Goal: Task Accomplishment & Management: Use online tool/utility

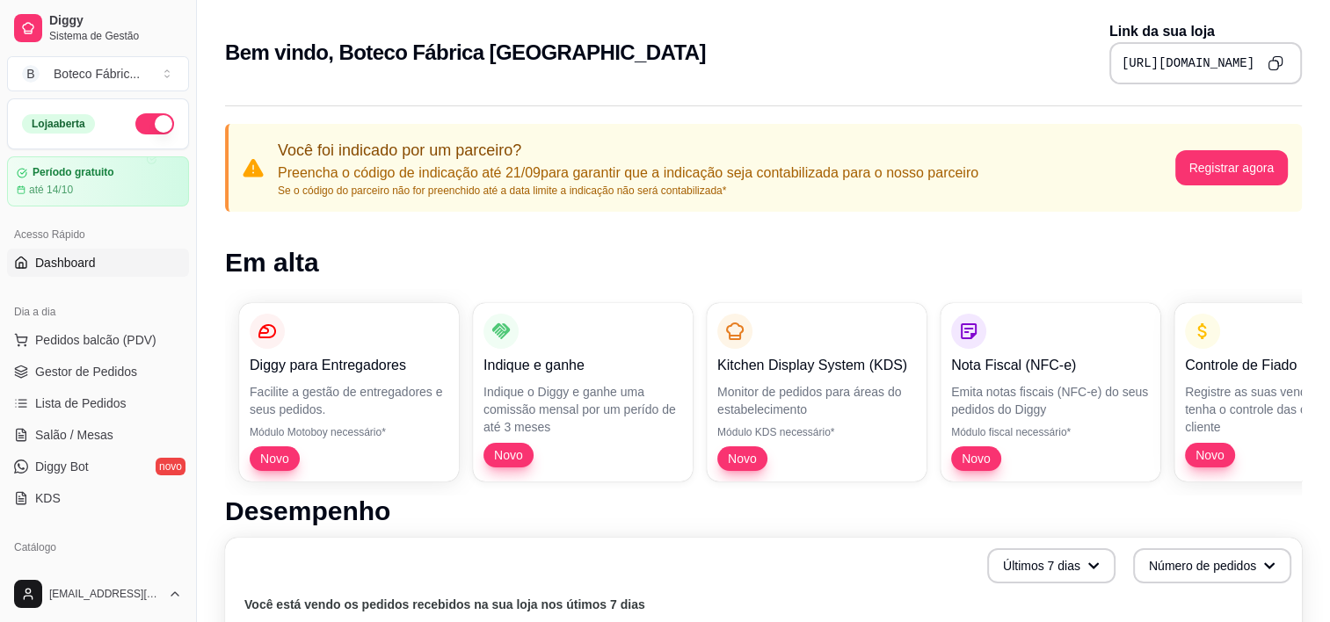
click at [1281, 61] on icon "Copy to clipboard" at bounding box center [1278, 62] width 10 height 10
click at [1249, 170] on button "Registrar agora" at bounding box center [1231, 167] width 113 height 35
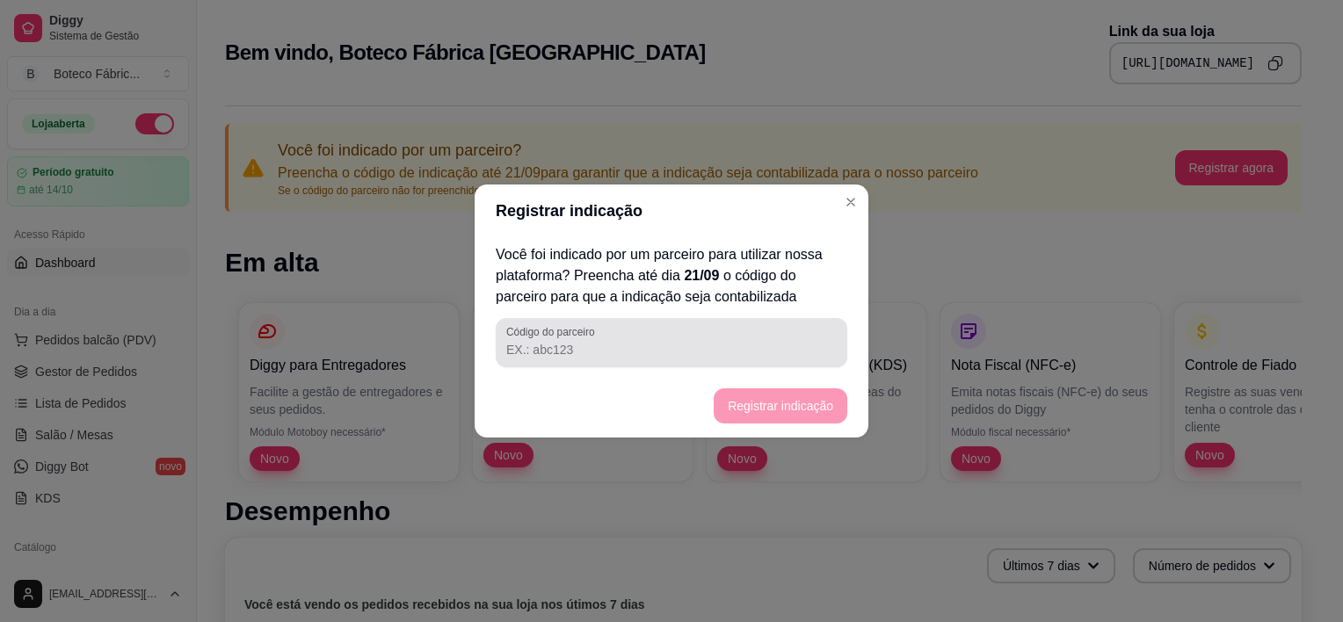
click at [600, 350] on input "Código do parceiro" at bounding box center [671, 350] width 330 height 18
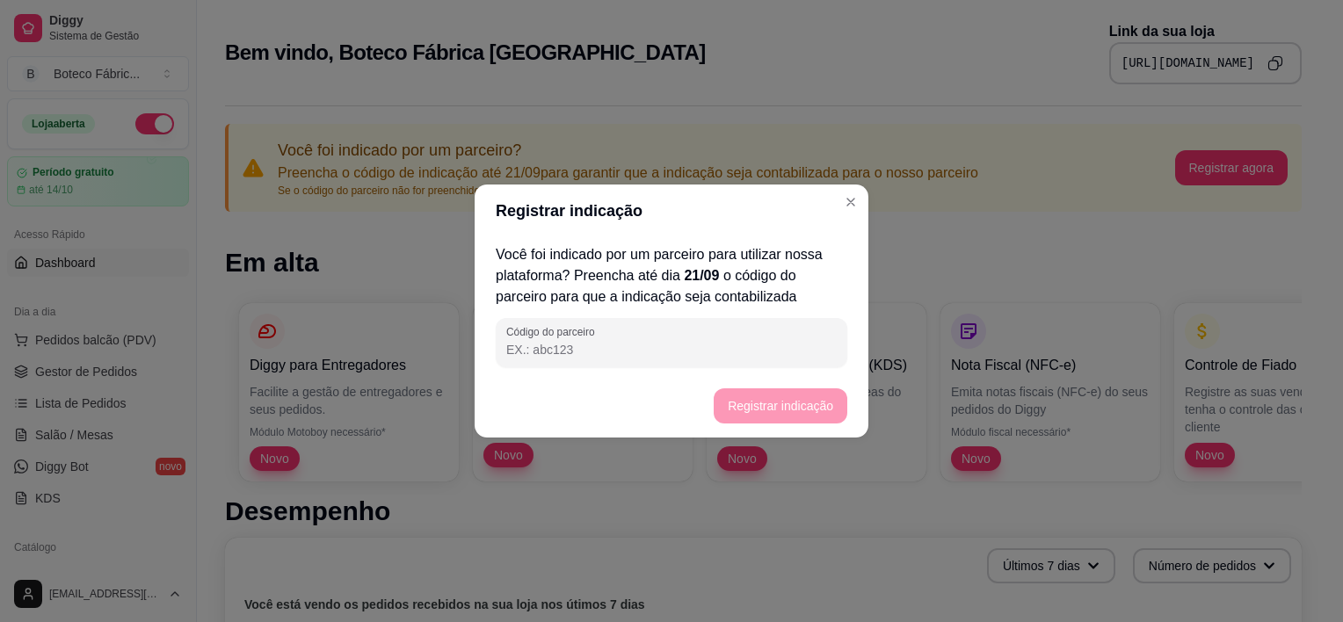
click at [707, 345] on input "Código do parceiro" at bounding box center [671, 350] width 330 height 18
paste input "cc3ea1"
type input "cc3ea1"
click at [791, 411] on button "Registrar indicação" at bounding box center [779, 406] width 129 height 34
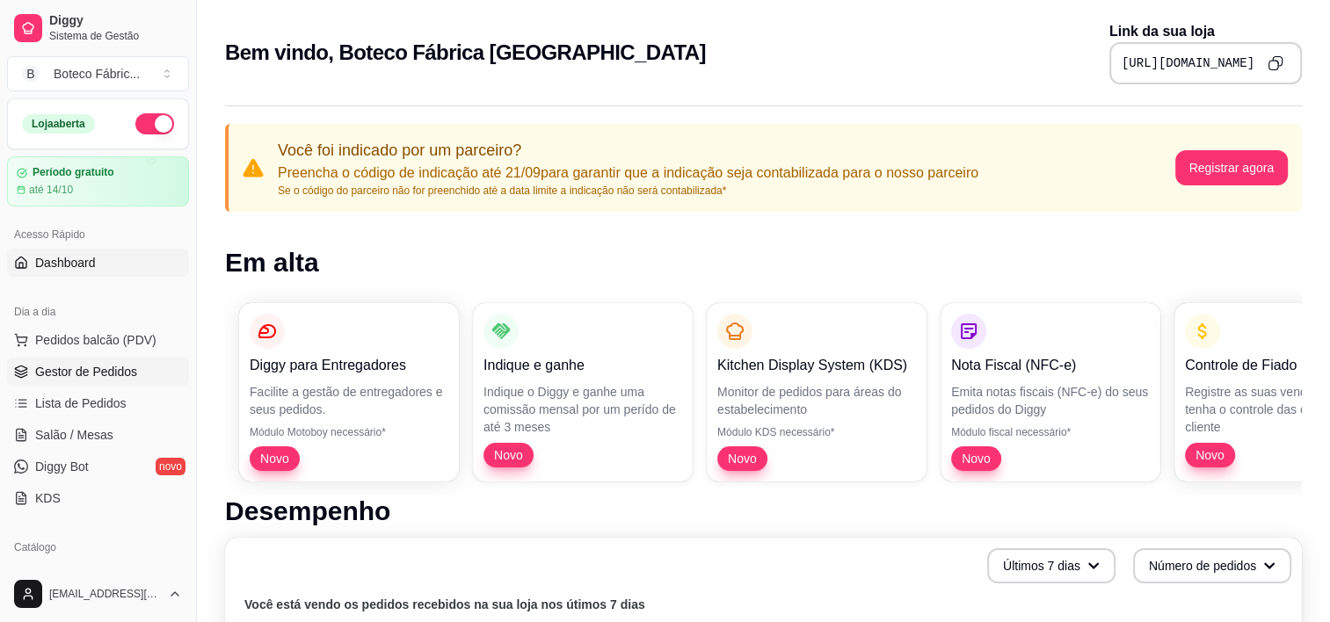
scroll to position [264, 0]
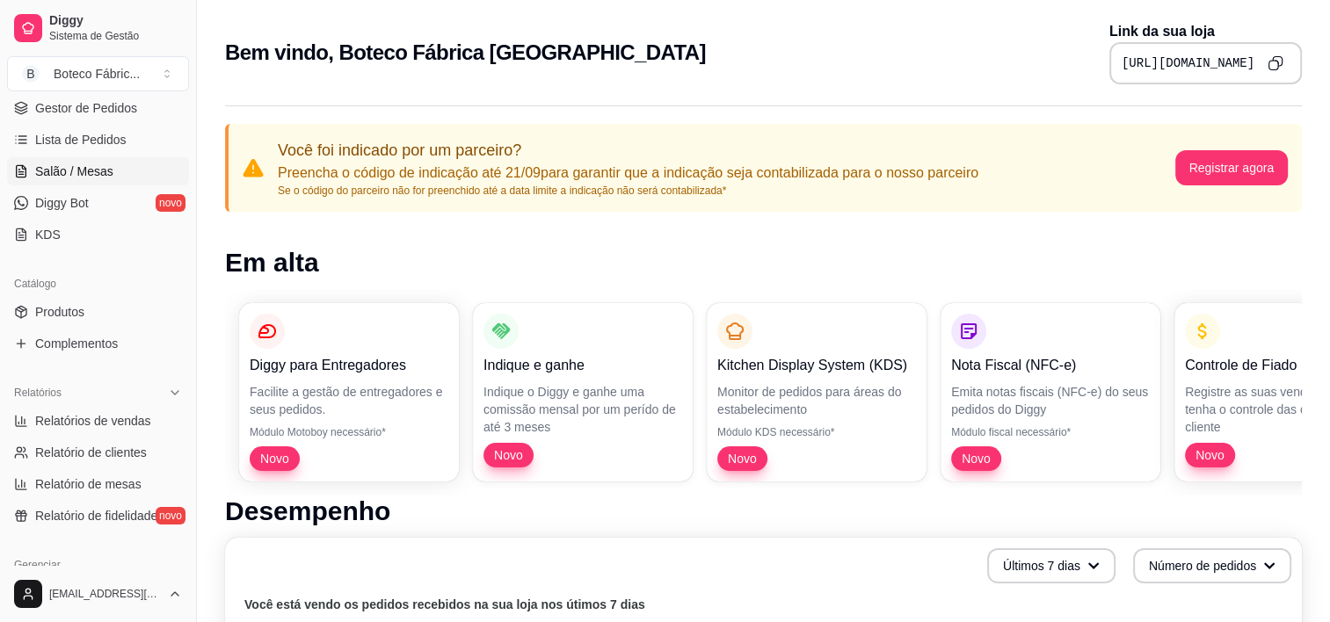
click at [71, 175] on span "Salão / Mesas" at bounding box center [74, 172] width 78 height 18
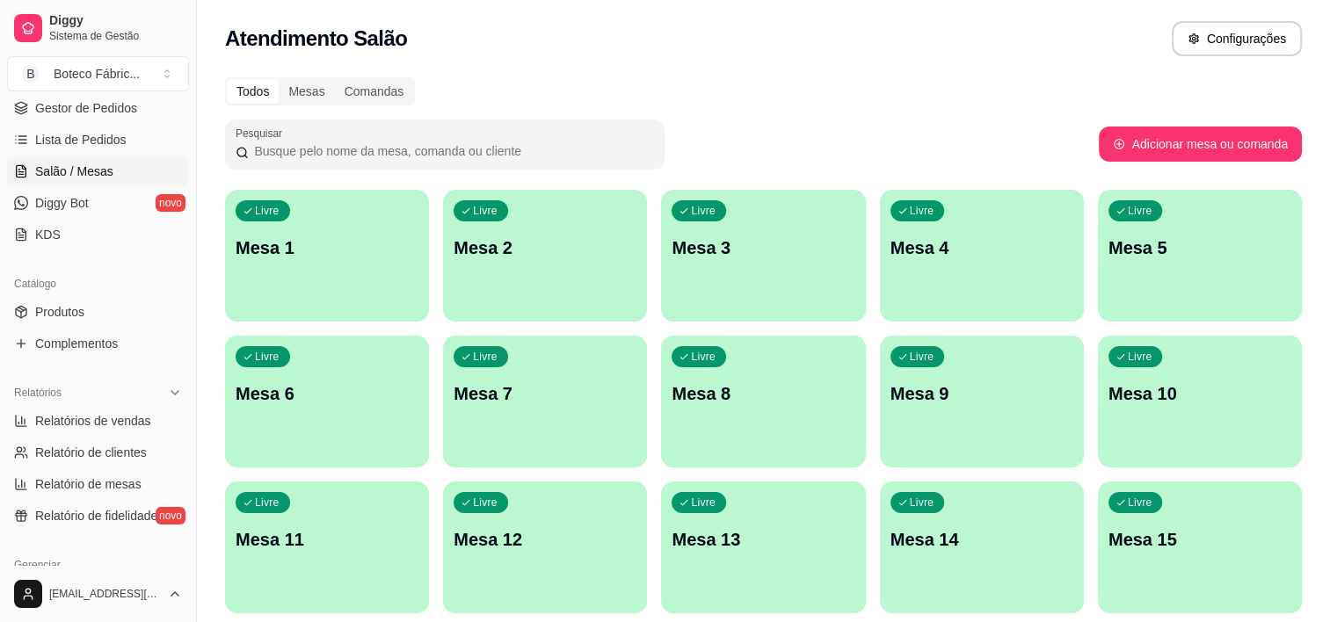
click at [326, 272] on div "Livre Mesa 1" at bounding box center [327, 245] width 204 height 111
click at [368, 273] on div "Livre Mesa 1" at bounding box center [327, 245] width 198 height 107
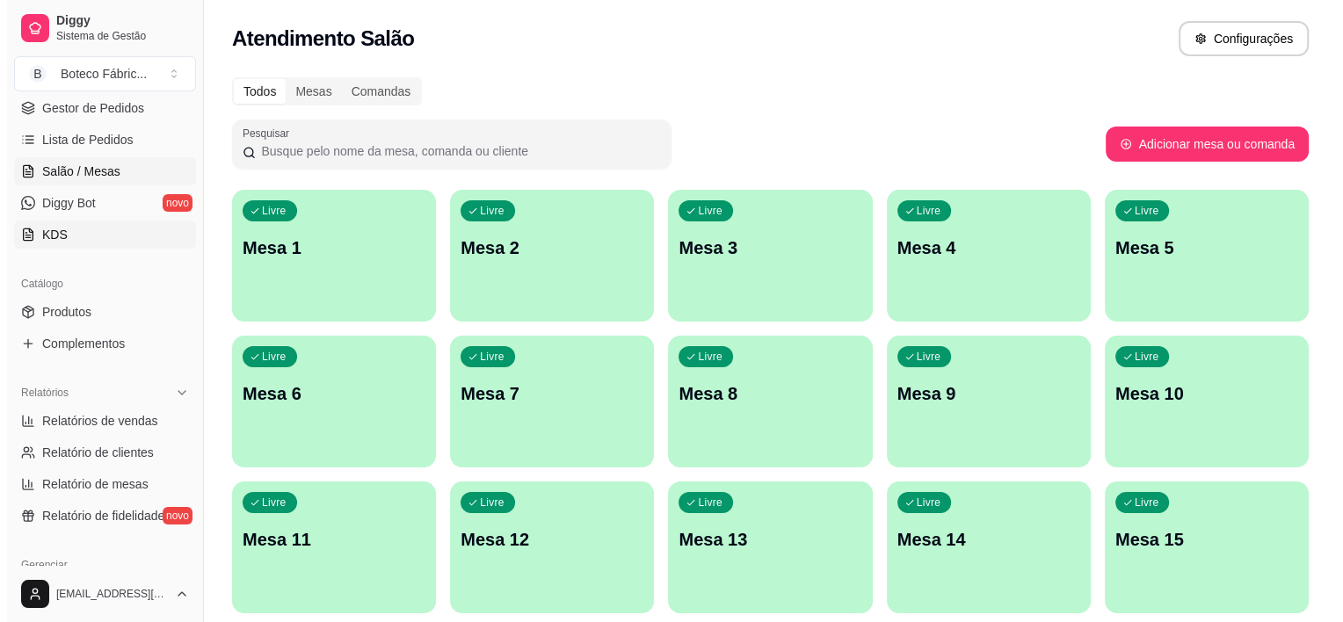
scroll to position [176, 0]
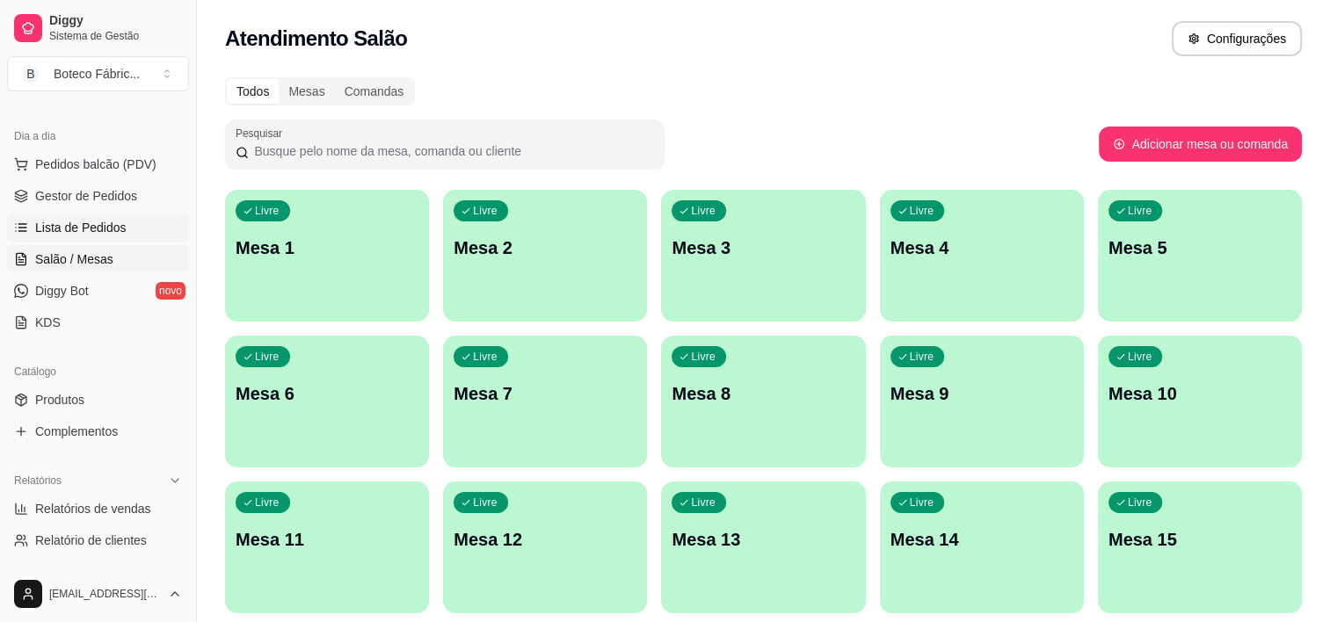
click at [93, 225] on span "Lista de Pedidos" at bounding box center [80, 228] width 91 height 18
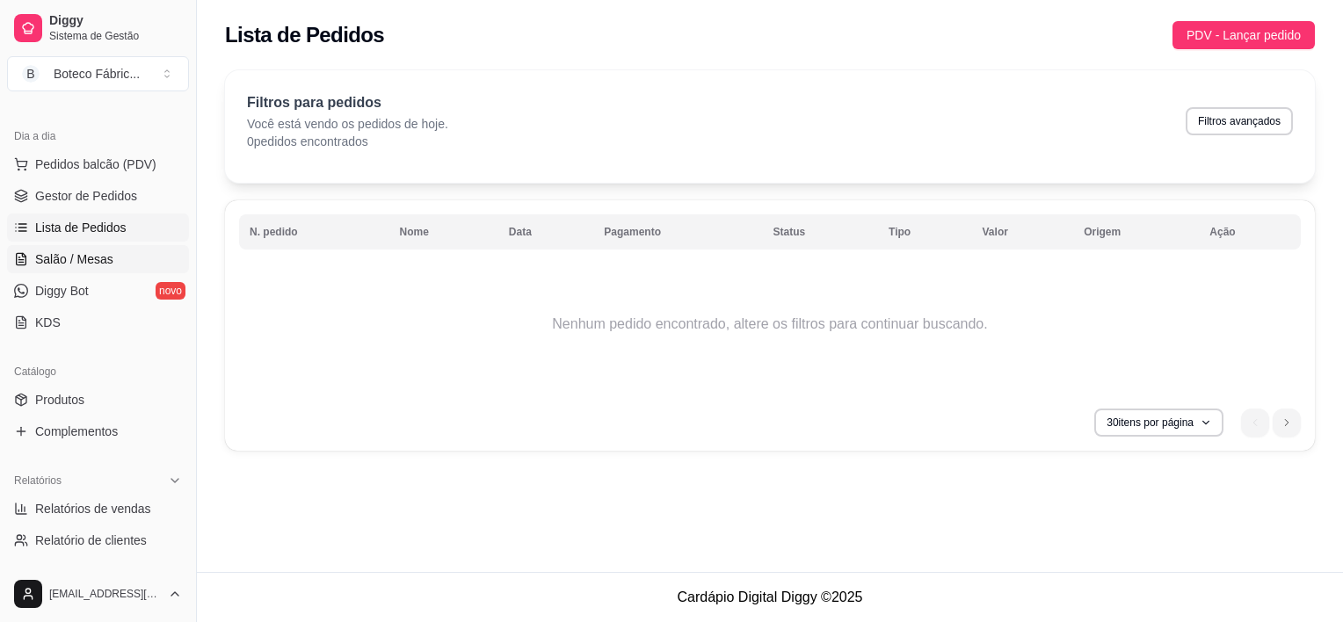
click at [89, 257] on span "Salão / Mesas" at bounding box center [74, 259] width 78 height 18
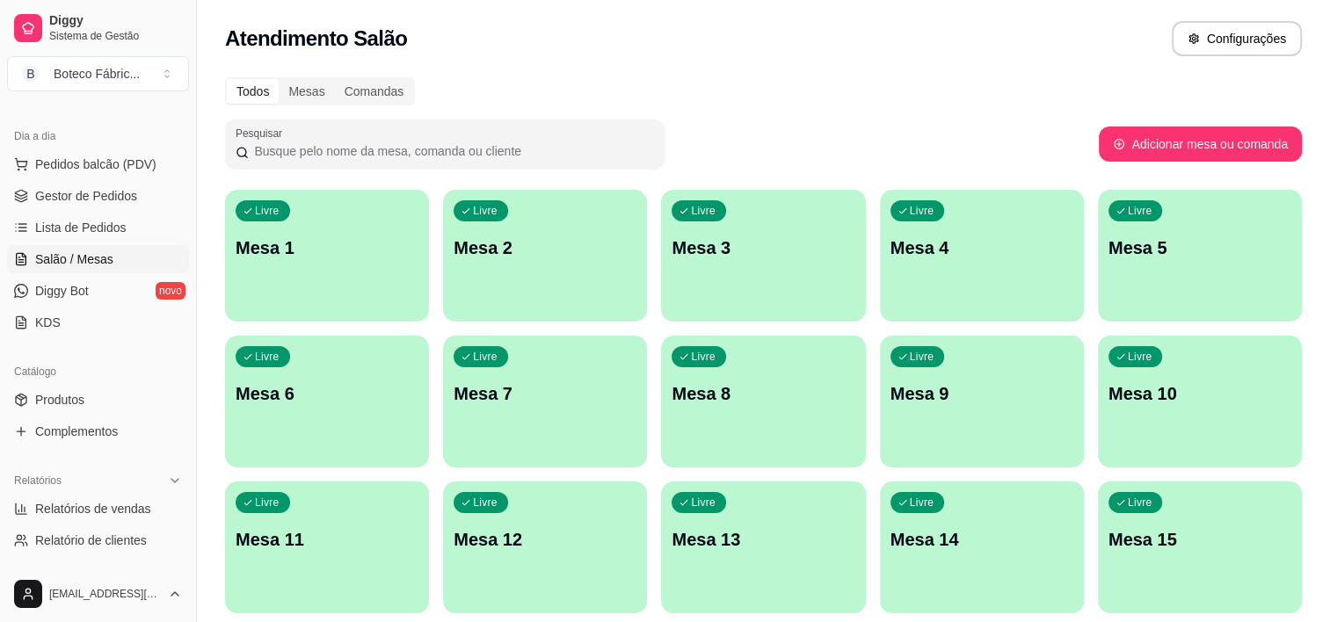
click at [298, 240] on p "Mesa 1" at bounding box center [327, 248] width 183 height 25
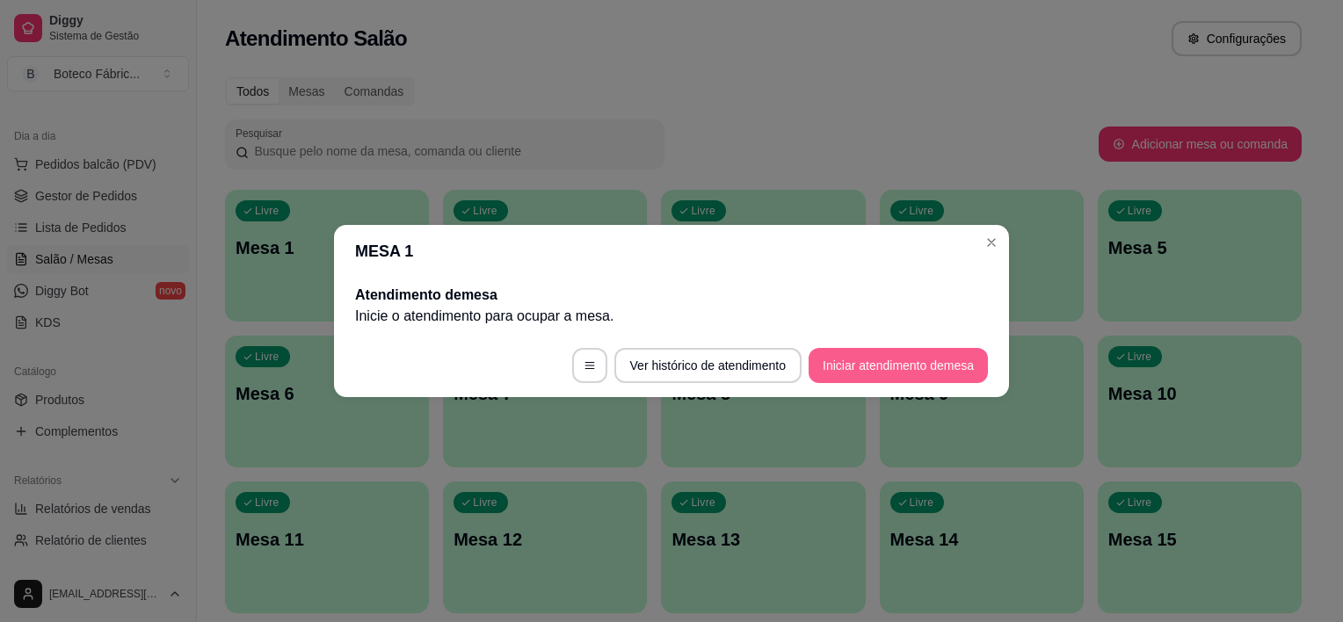
click at [844, 359] on button "Iniciar atendimento de mesa" at bounding box center [898, 365] width 179 height 35
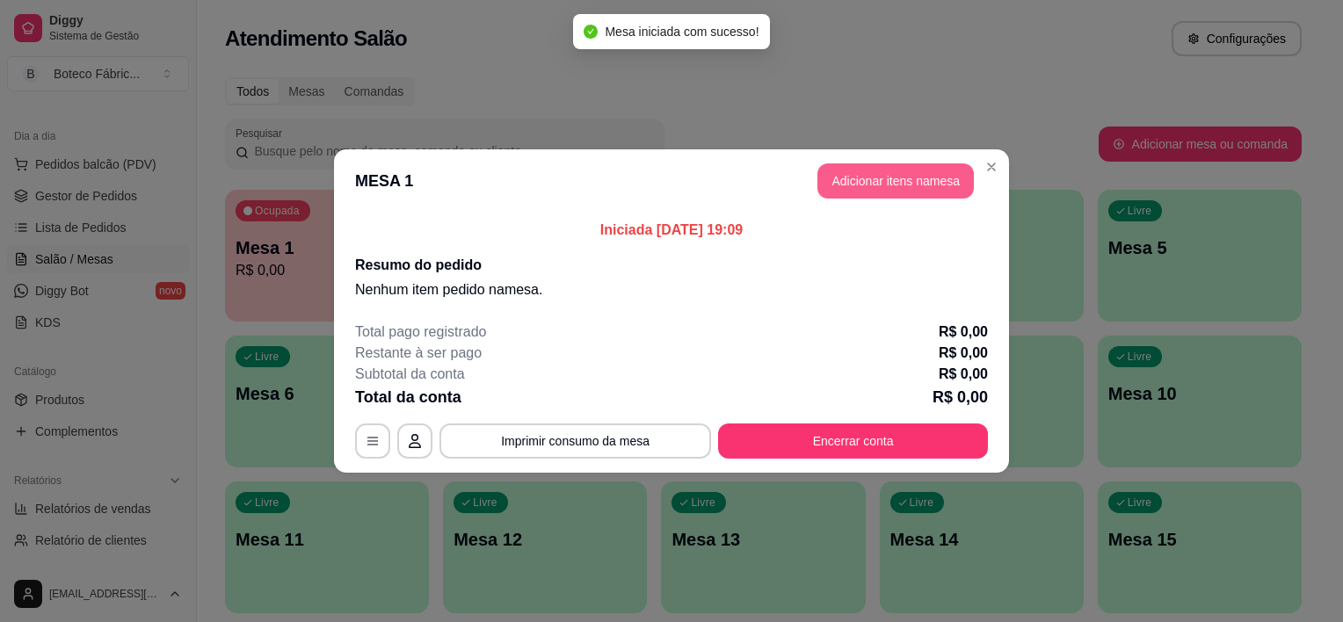
click at [848, 181] on button "Adicionar itens na mesa" at bounding box center [895, 180] width 156 height 35
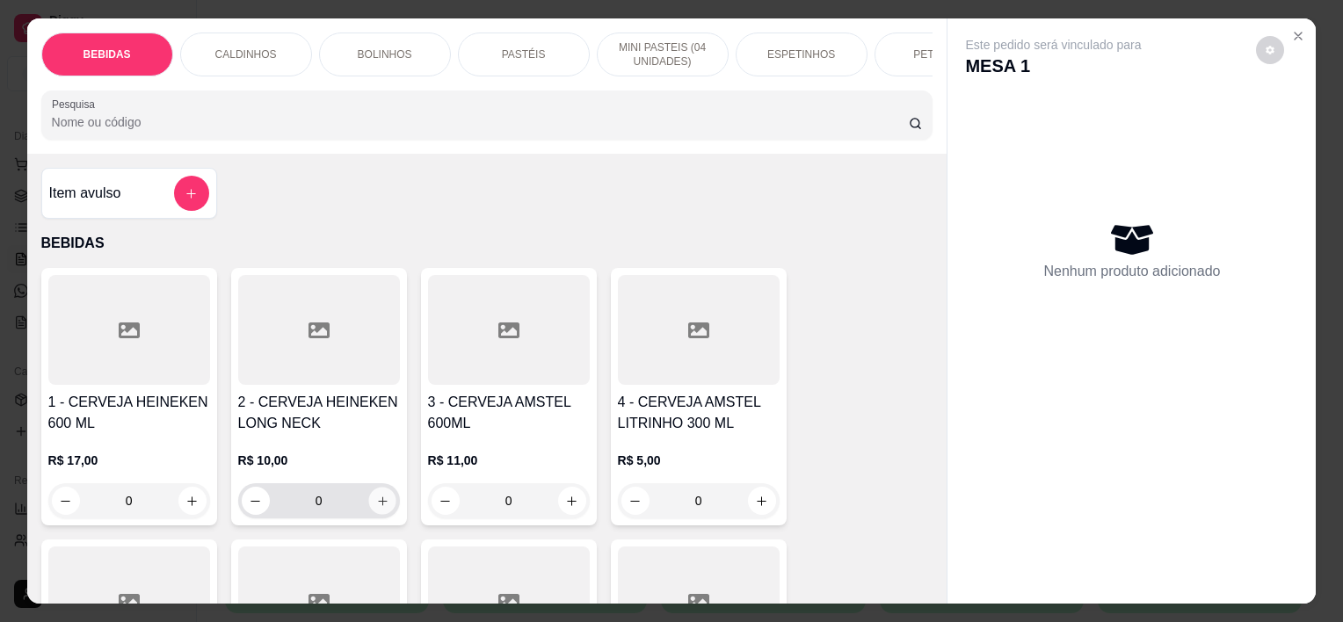
click at [375, 503] on icon "increase-product-quantity" at bounding box center [381, 501] width 13 height 13
type input "1"
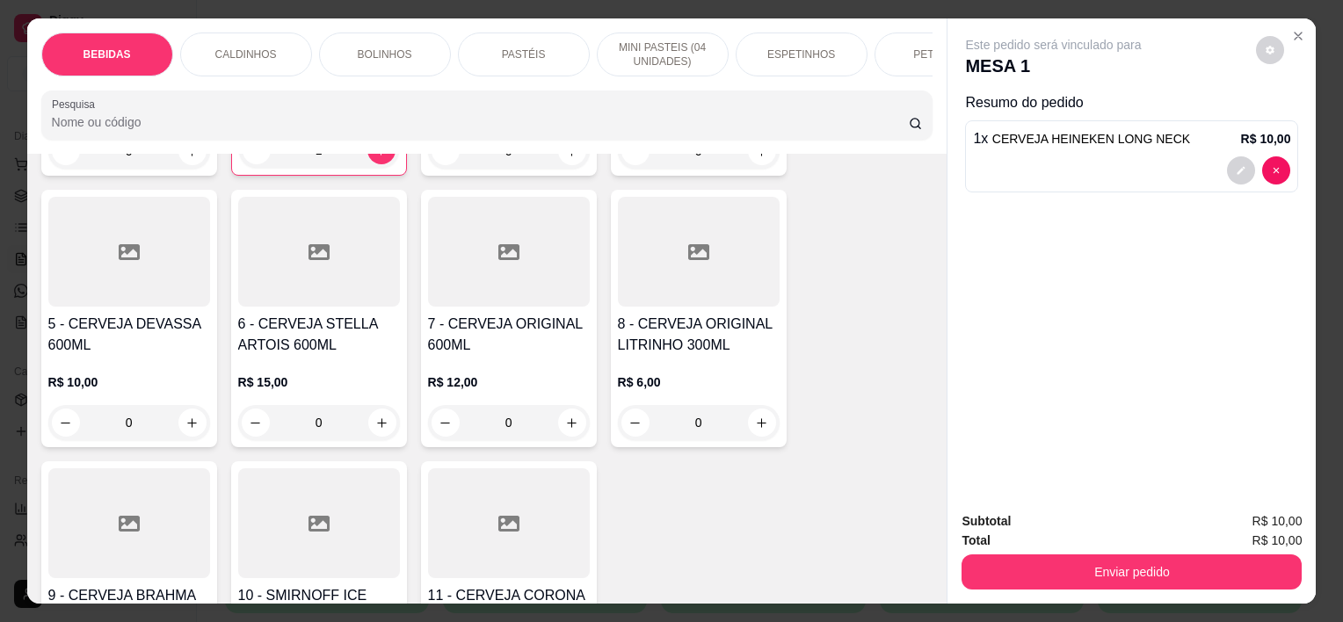
scroll to position [527, 0]
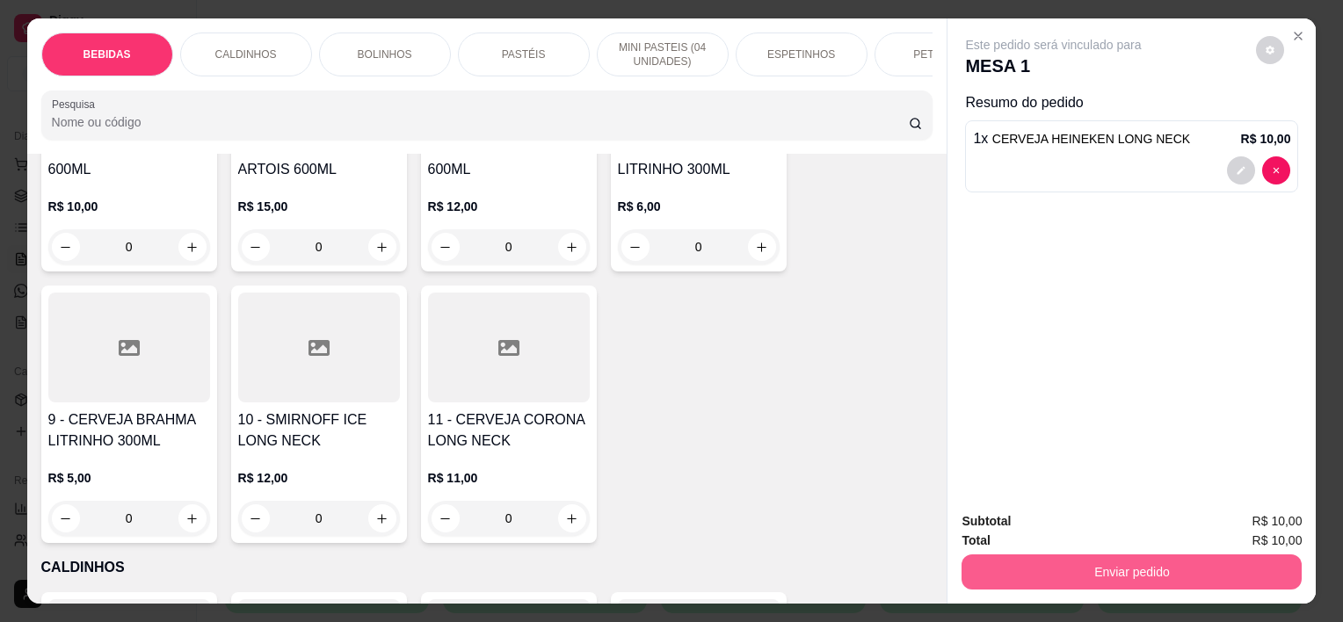
click at [1031, 565] on button "Enviar pedido" at bounding box center [1131, 572] width 340 height 35
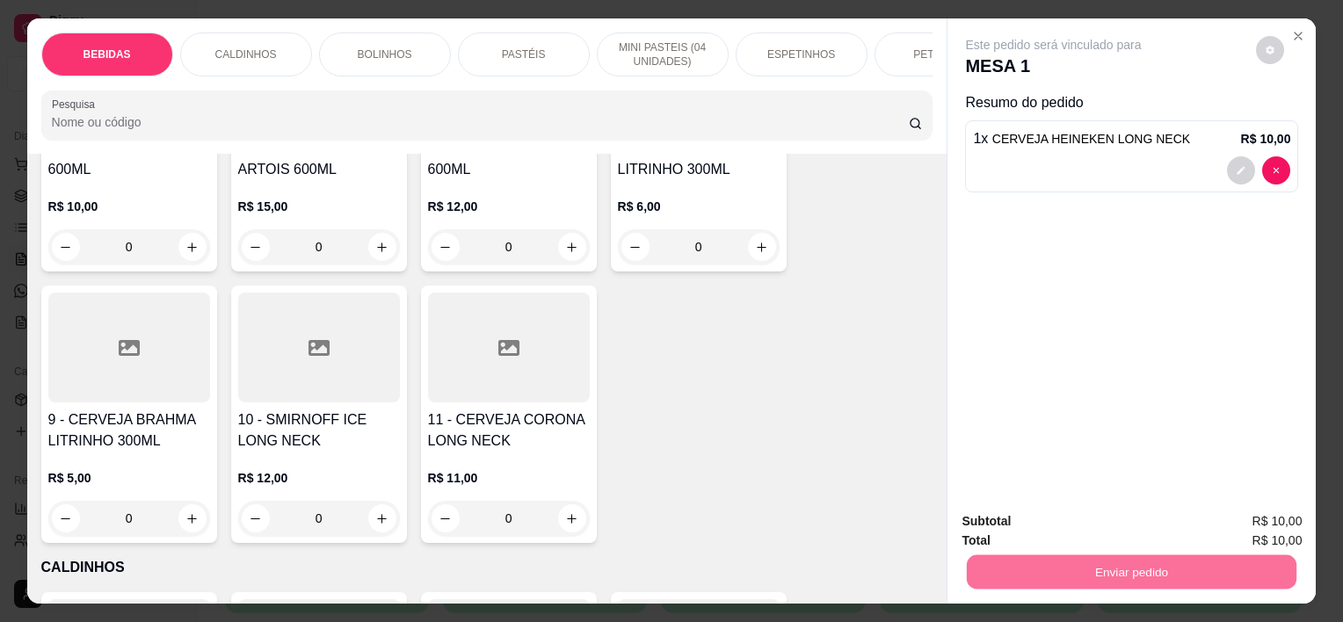
click at [1221, 523] on button "Sim, quero registrar" at bounding box center [1240, 521] width 127 height 33
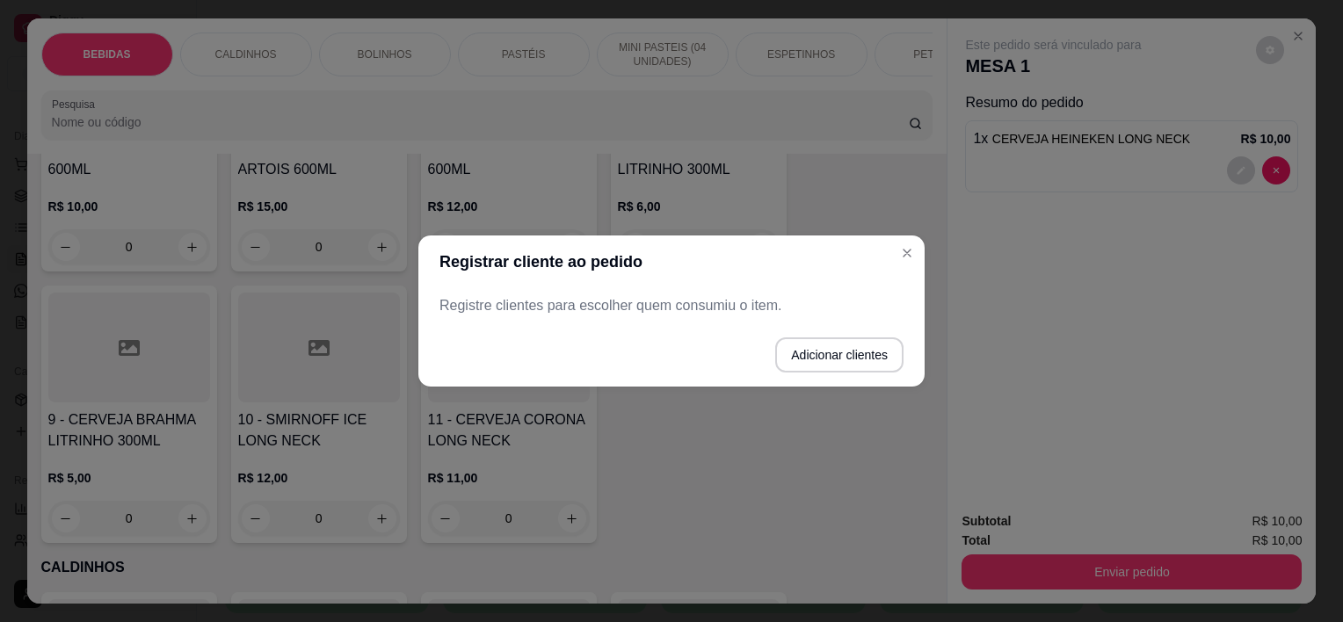
click at [592, 306] on p "Registre clientes para escolher quem consumiu o item." at bounding box center [671, 305] width 464 height 21
click at [792, 355] on button "Adicionar clientes" at bounding box center [839, 354] width 128 height 35
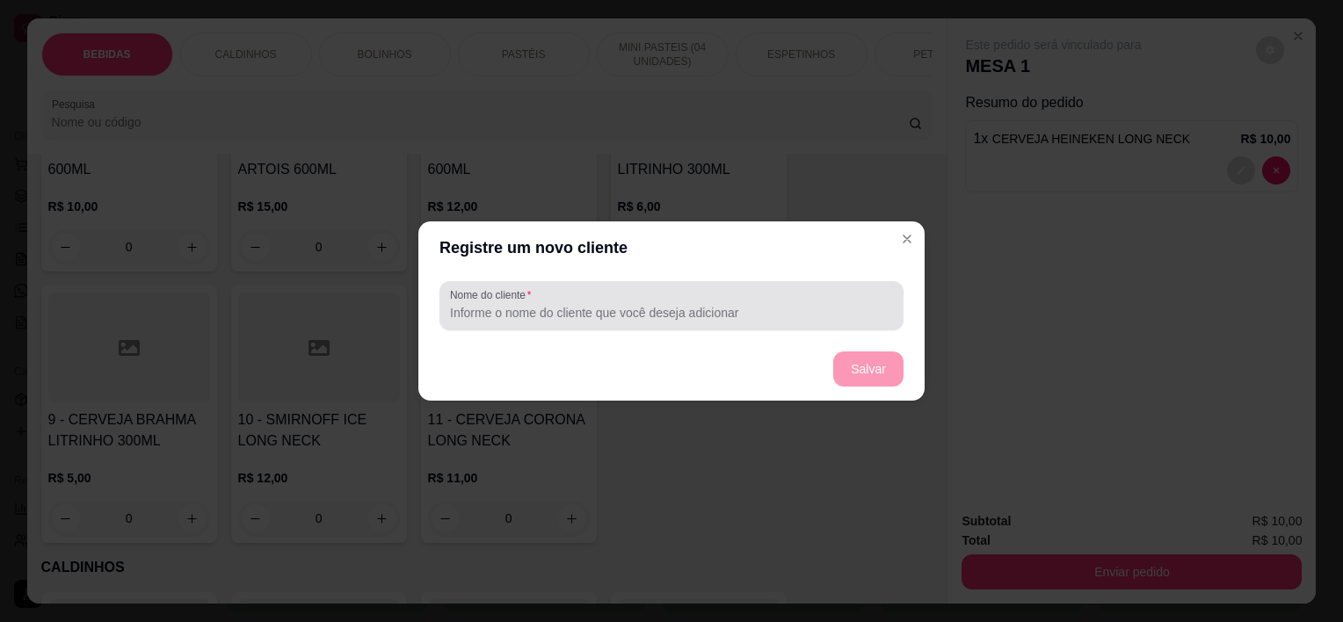
click at [585, 317] on input "Nome do cliente" at bounding box center [671, 313] width 443 height 18
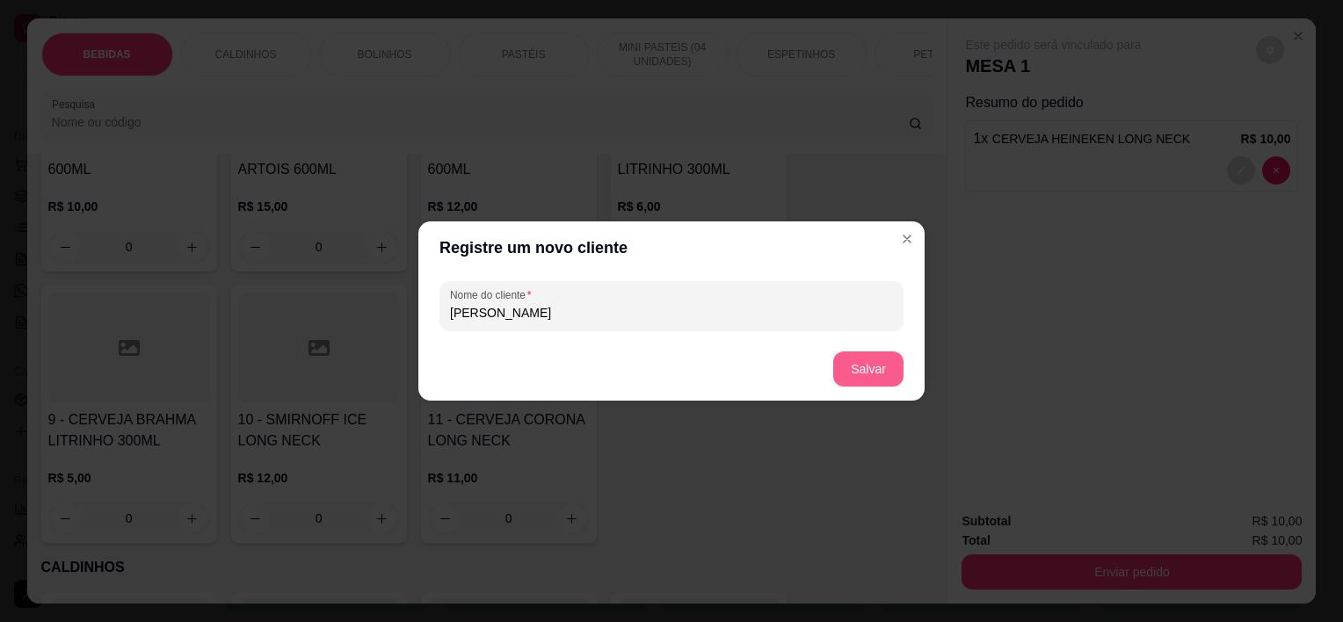
type input "[PERSON_NAME]"
click at [885, 383] on button "Salvar" at bounding box center [868, 369] width 69 height 34
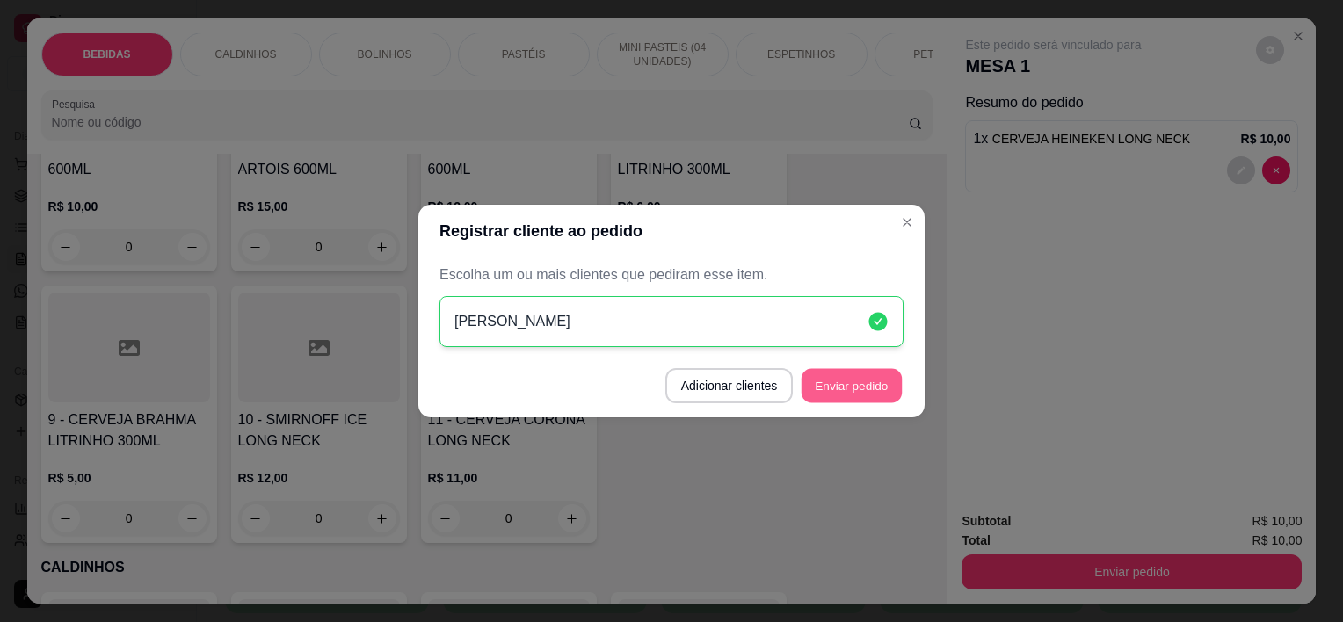
click at [864, 394] on button "Enviar pedido" at bounding box center [851, 386] width 100 height 34
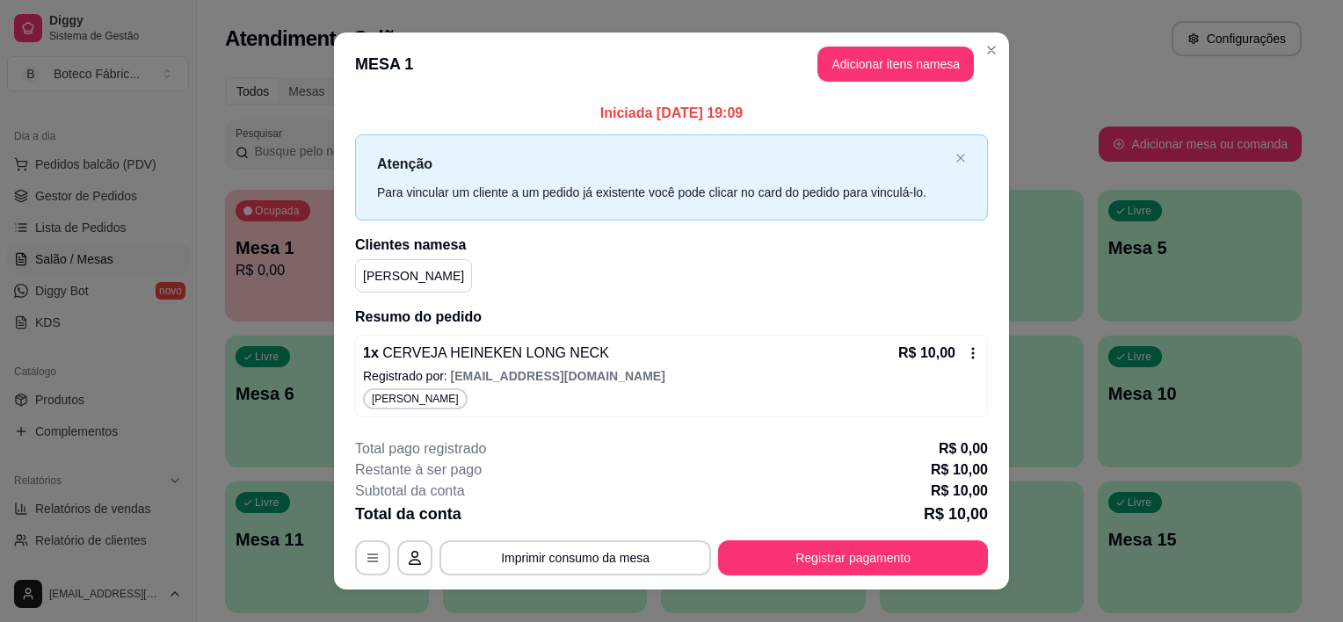
scroll to position [22, 0]
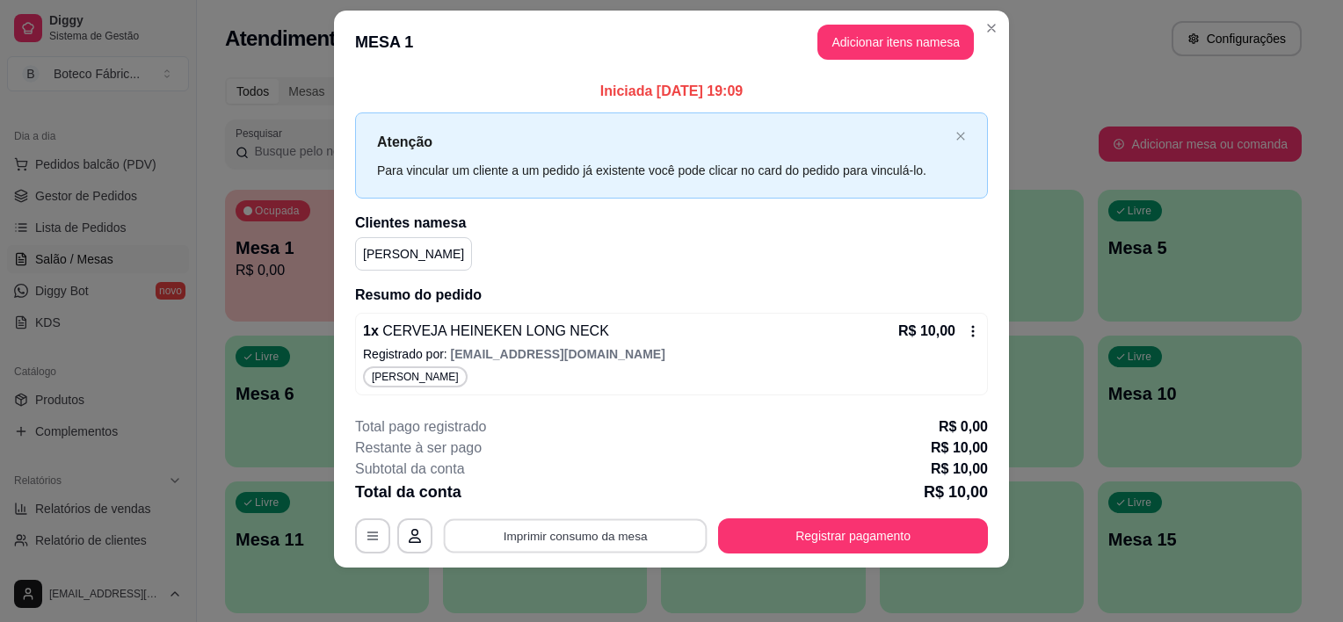
click at [542, 530] on button "Imprimir consumo da mesa" at bounding box center [576, 536] width 264 height 34
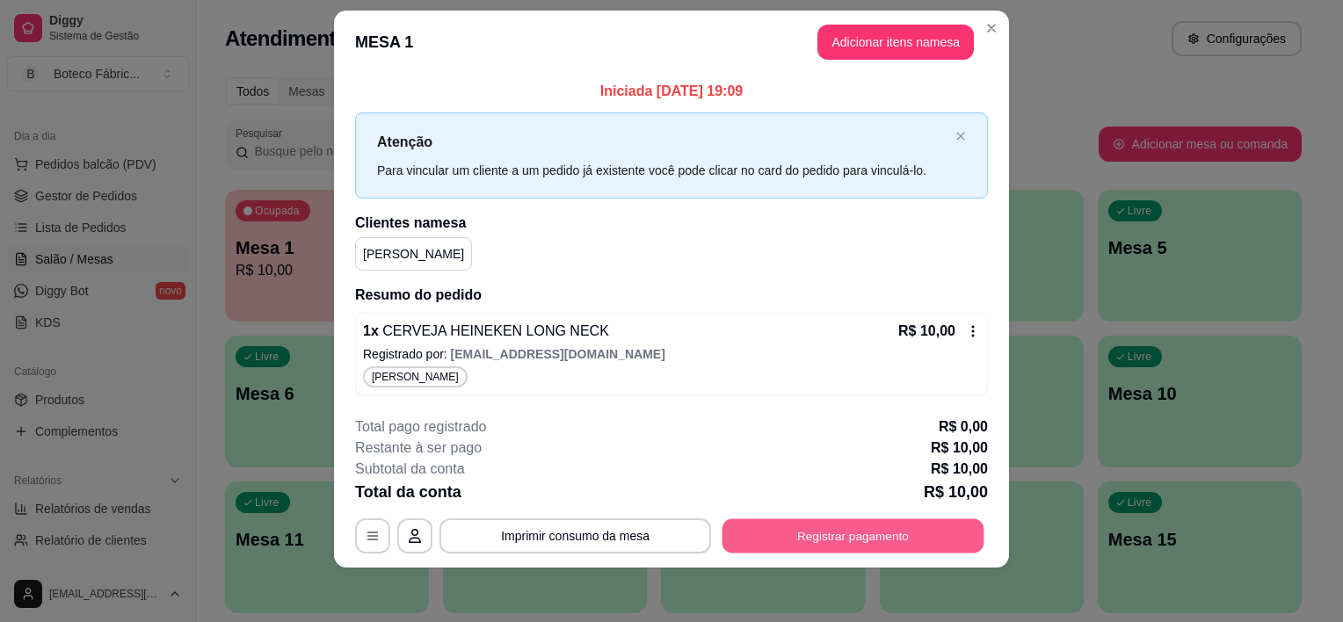
click at [770, 527] on button "Registrar pagamento" at bounding box center [853, 536] width 262 height 34
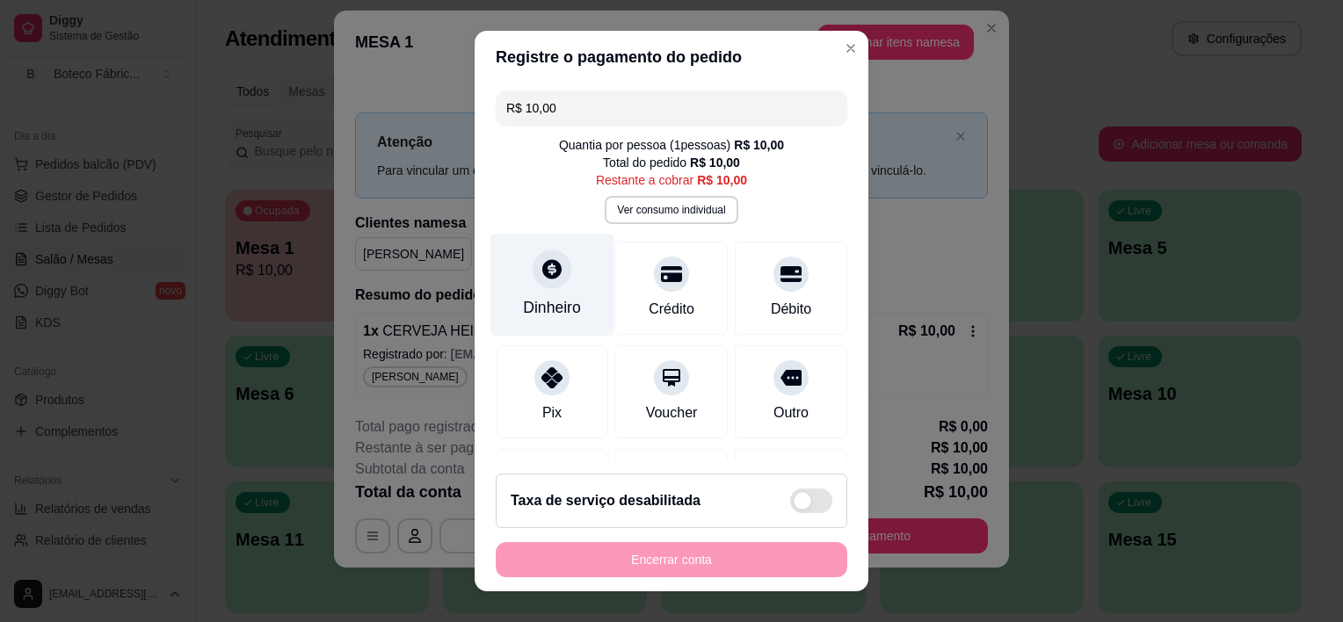
click at [542, 274] on icon at bounding box center [551, 269] width 19 height 19
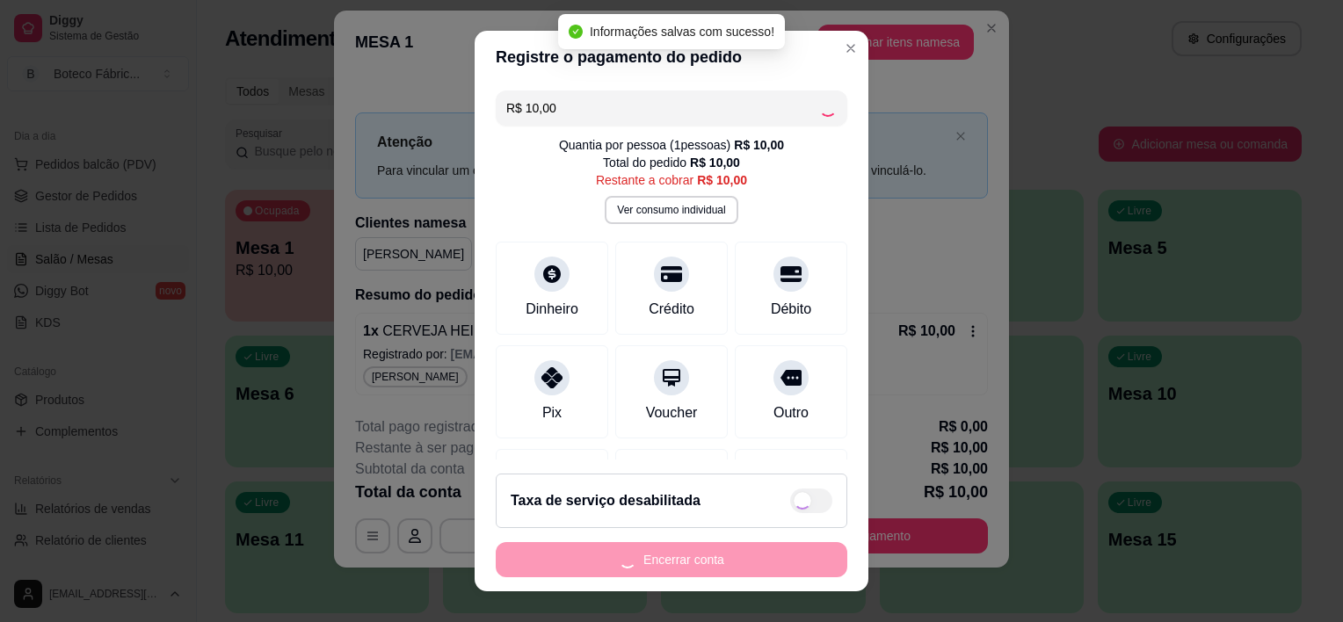
type input "R$ 0,00"
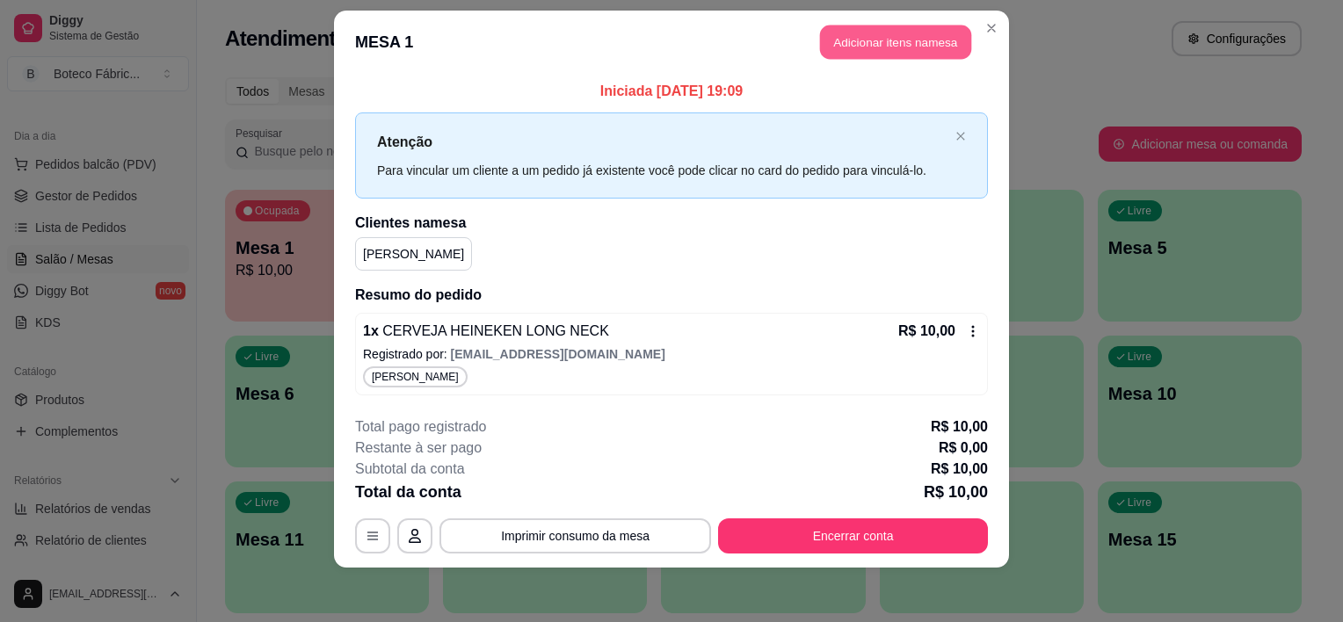
click at [874, 45] on button "Adicionar itens na mesa" at bounding box center [895, 42] width 151 height 34
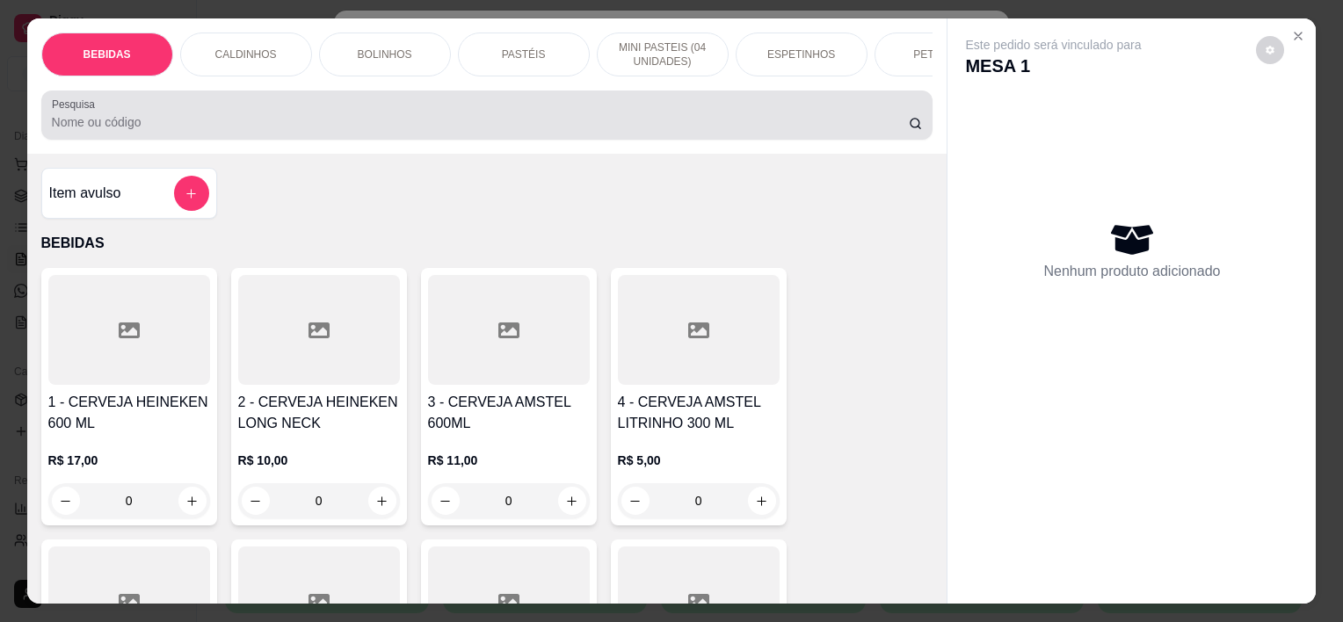
click at [200, 130] on input "Pesquisa" at bounding box center [480, 122] width 857 height 18
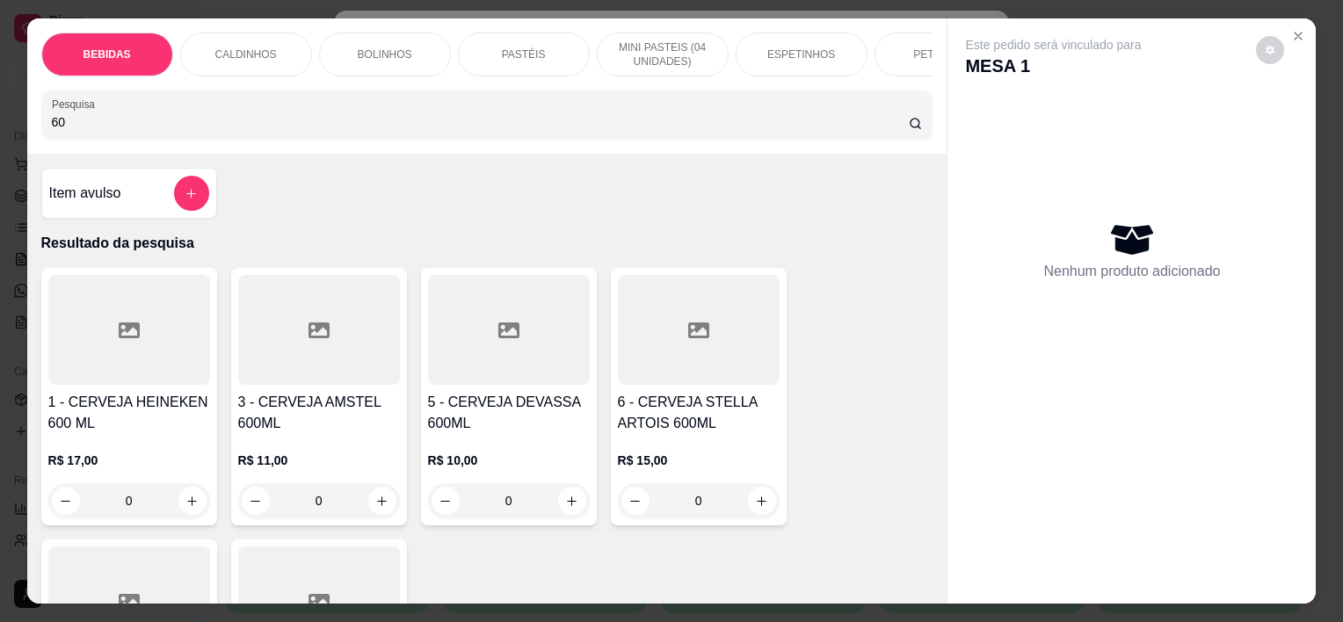
type input "60"
click at [308, 358] on div at bounding box center [319, 330] width 162 height 110
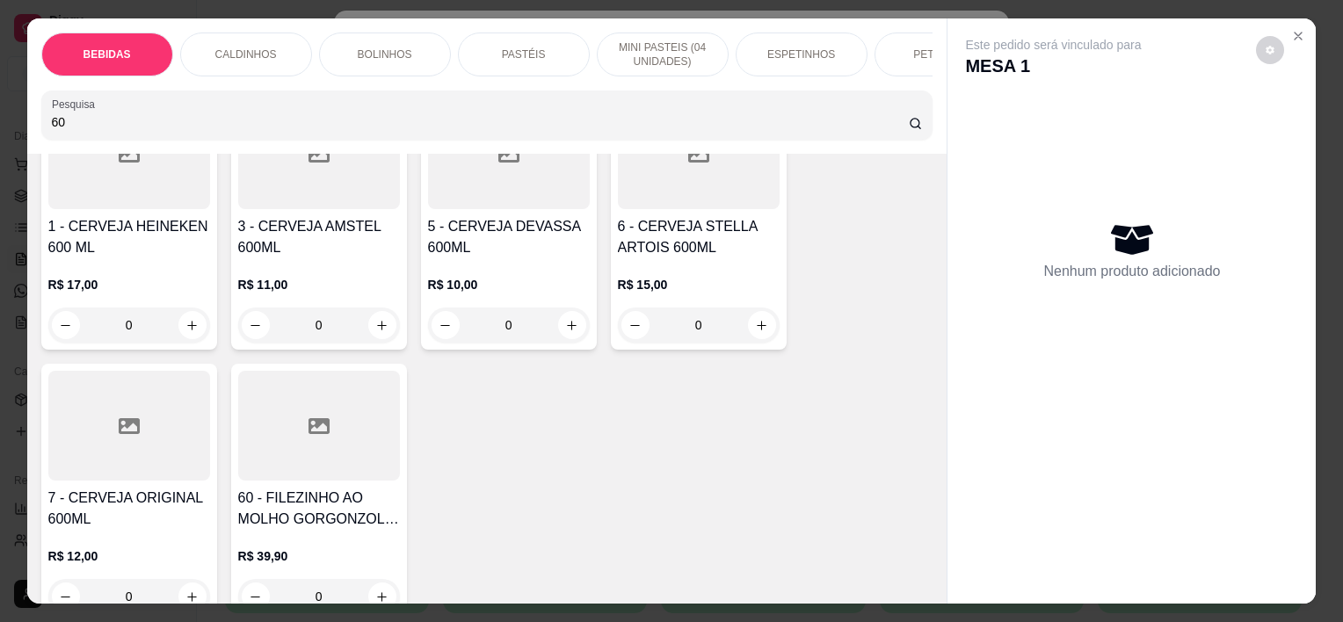
scroll to position [264, 0]
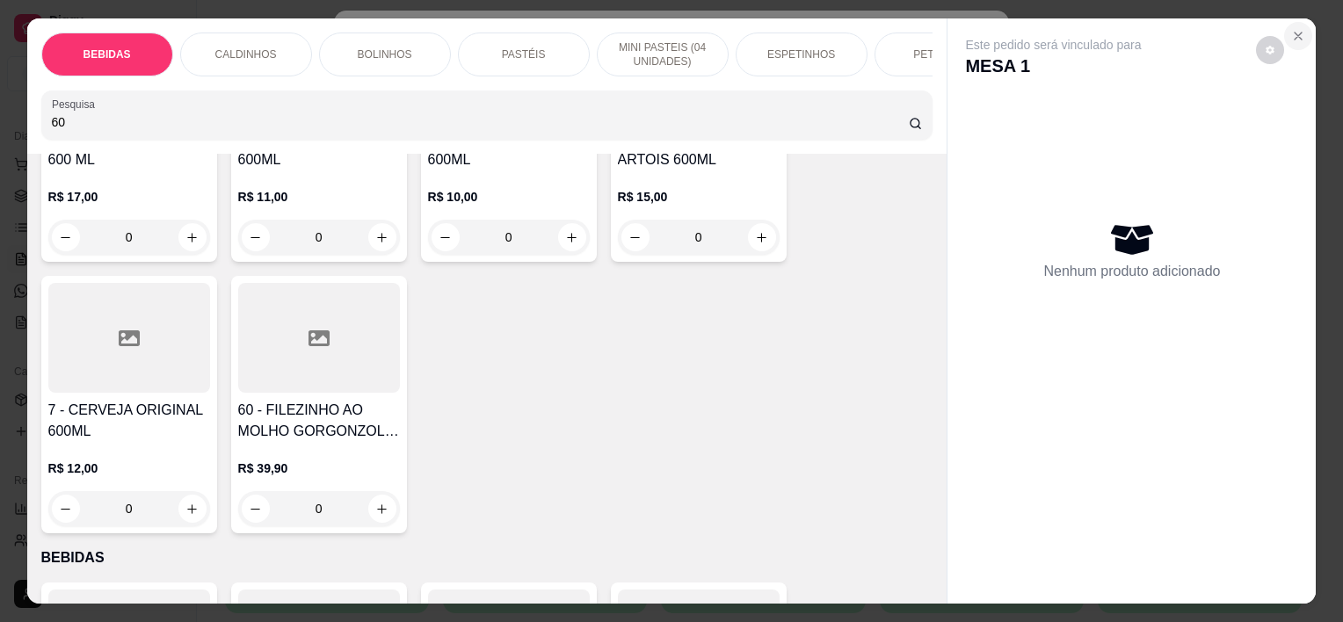
click at [1295, 35] on icon "Close" at bounding box center [1298, 36] width 14 height 14
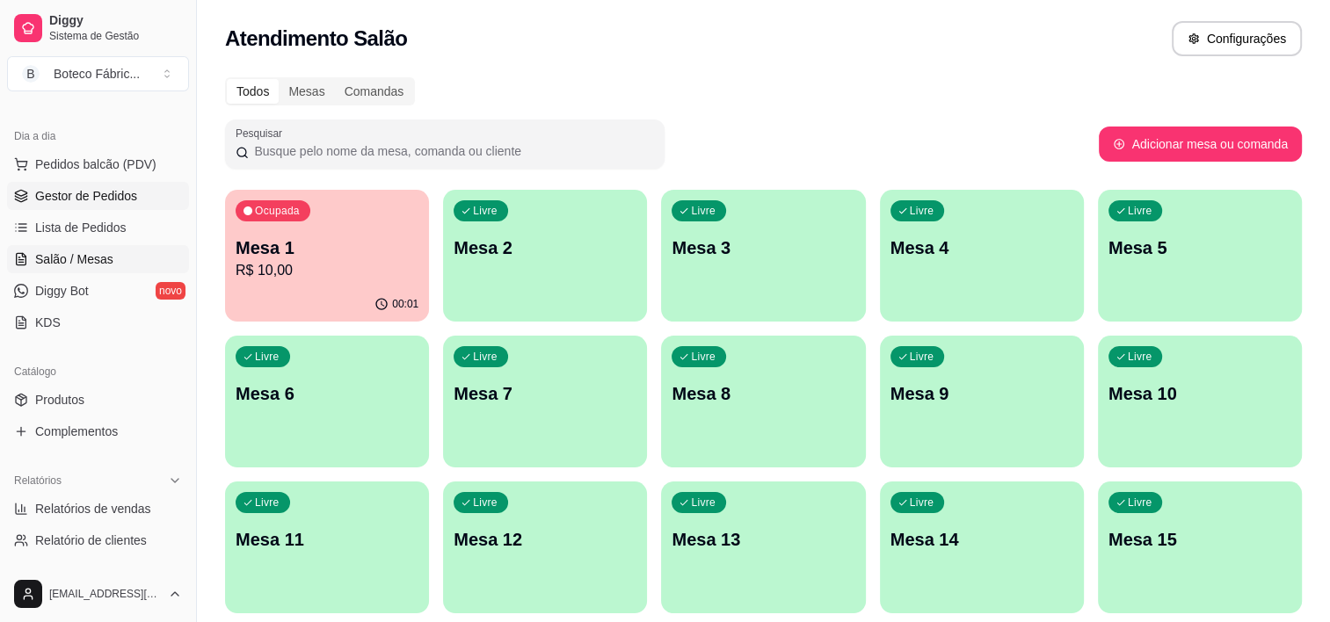
click at [93, 194] on span "Gestor de Pedidos" at bounding box center [86, 196] width 102 height 18
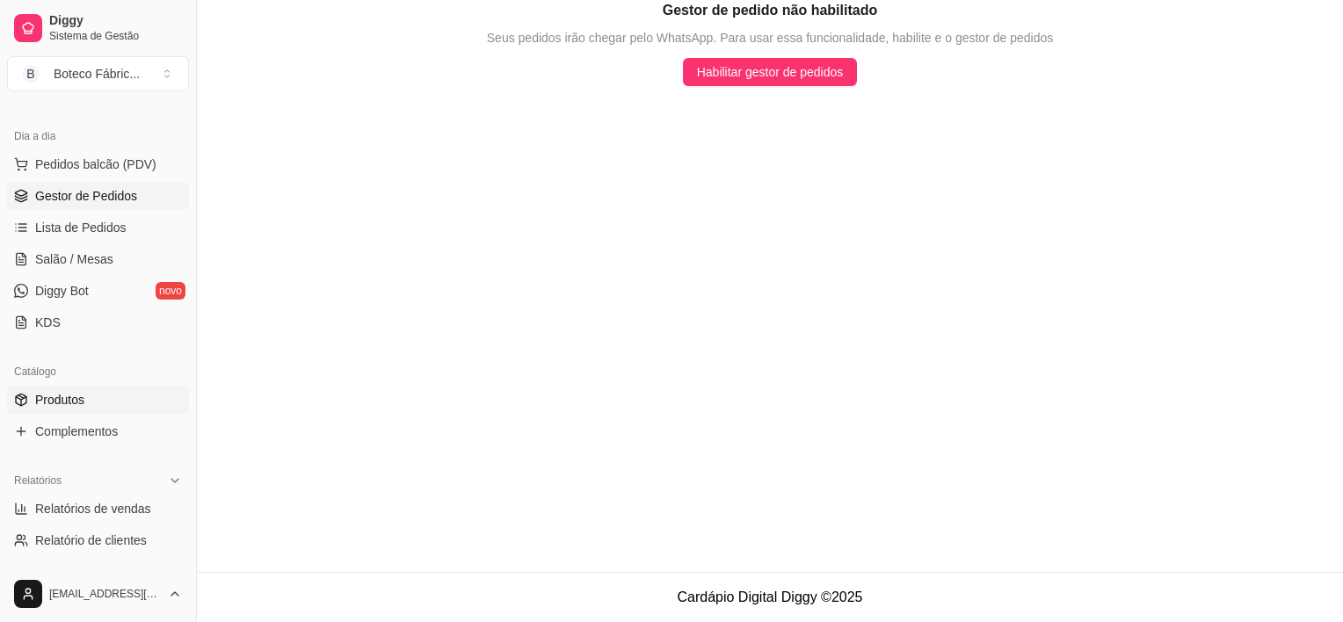
click at [70, 391] on span "Produtos" at bounding box center [59, 400] width 49 height 18
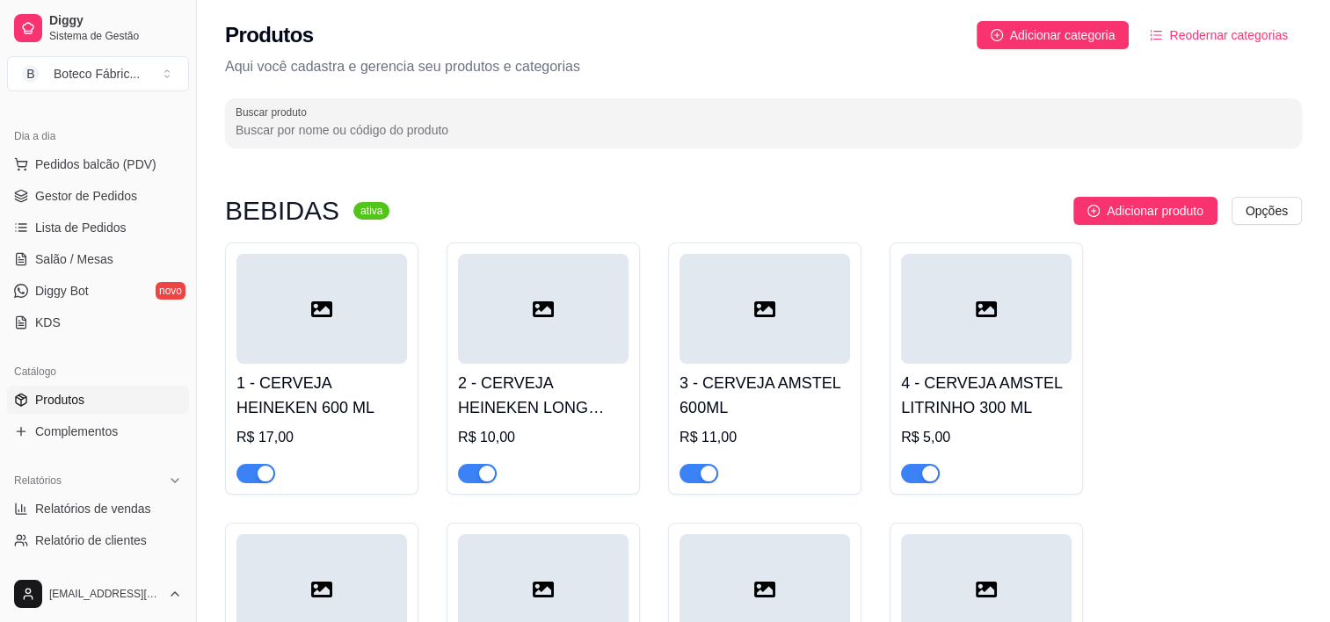
click at [492, 304] on div at bounding box center [543, 309] width 170 height 110
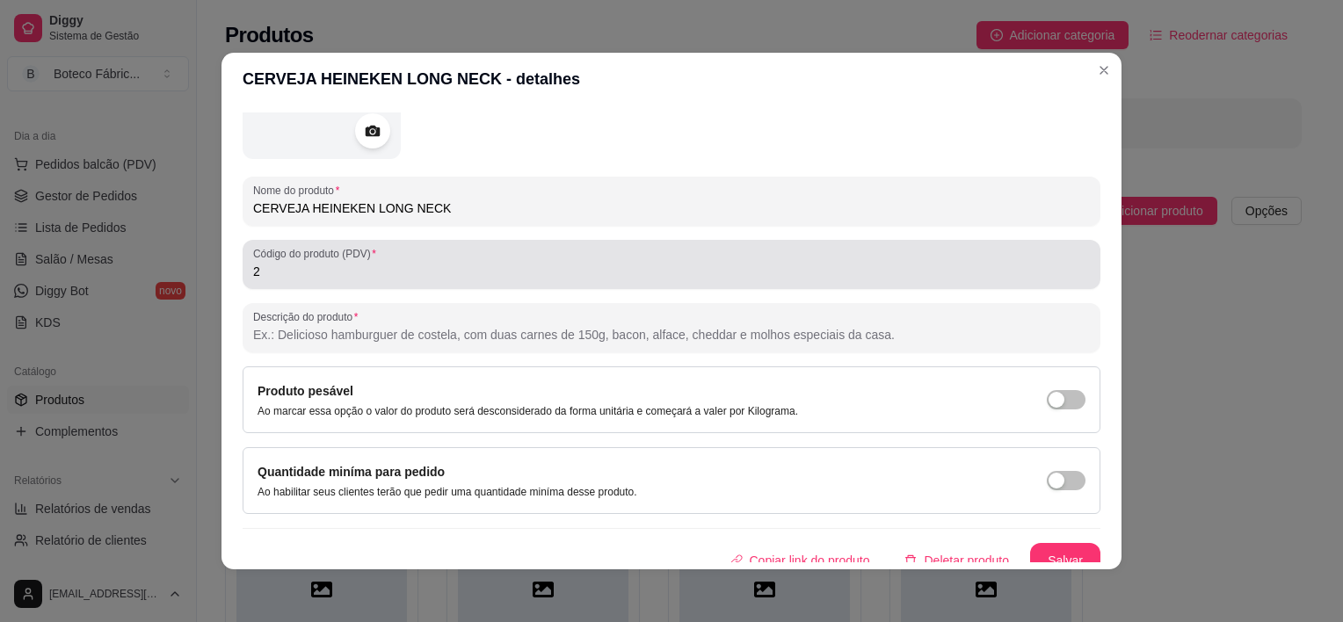
scroll to position [190, 0]
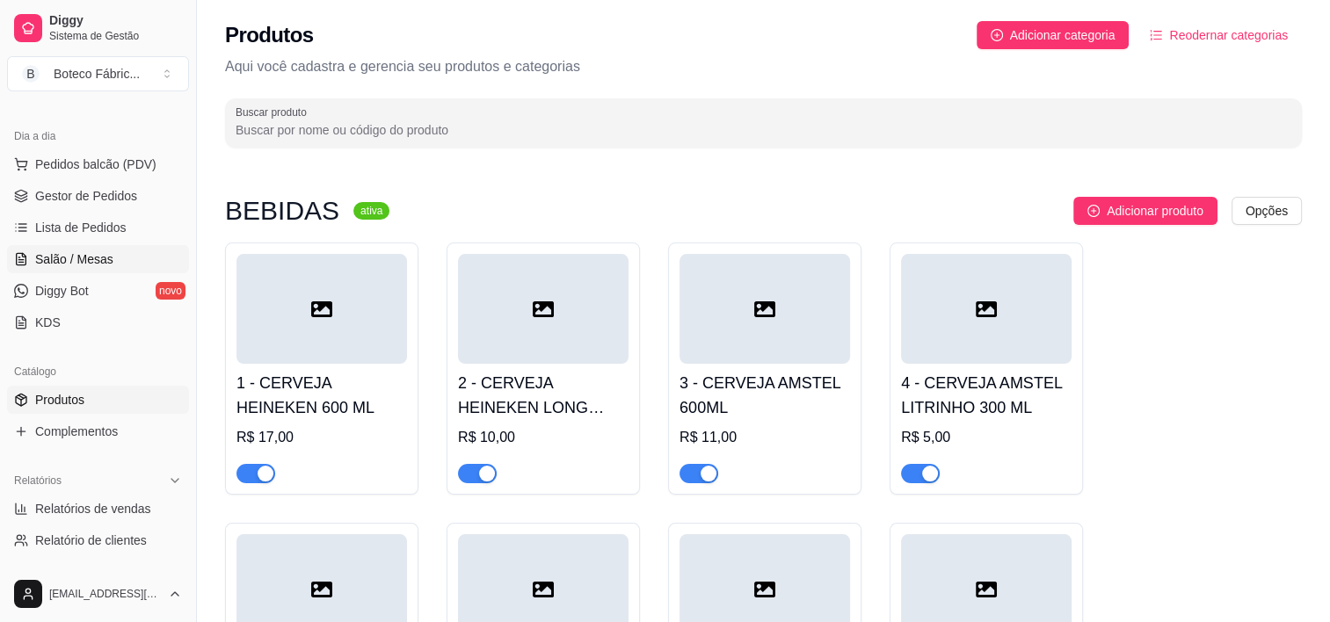
click at [106, 251] on span "Salão / Mesas" at bounding box center [74, 259] width 78 height 18
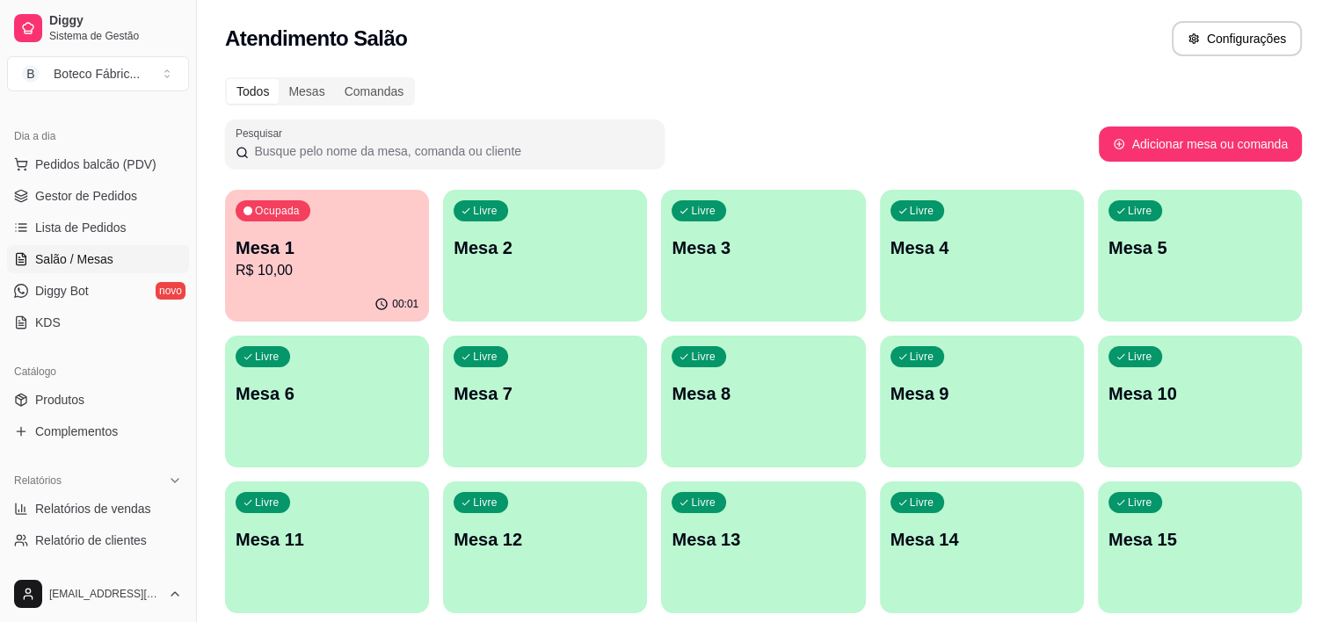
click at [330, 225] on div "Ocupada Mesa 1 R$ 10,00" at bounding box center [327, 239] width 204 height 98
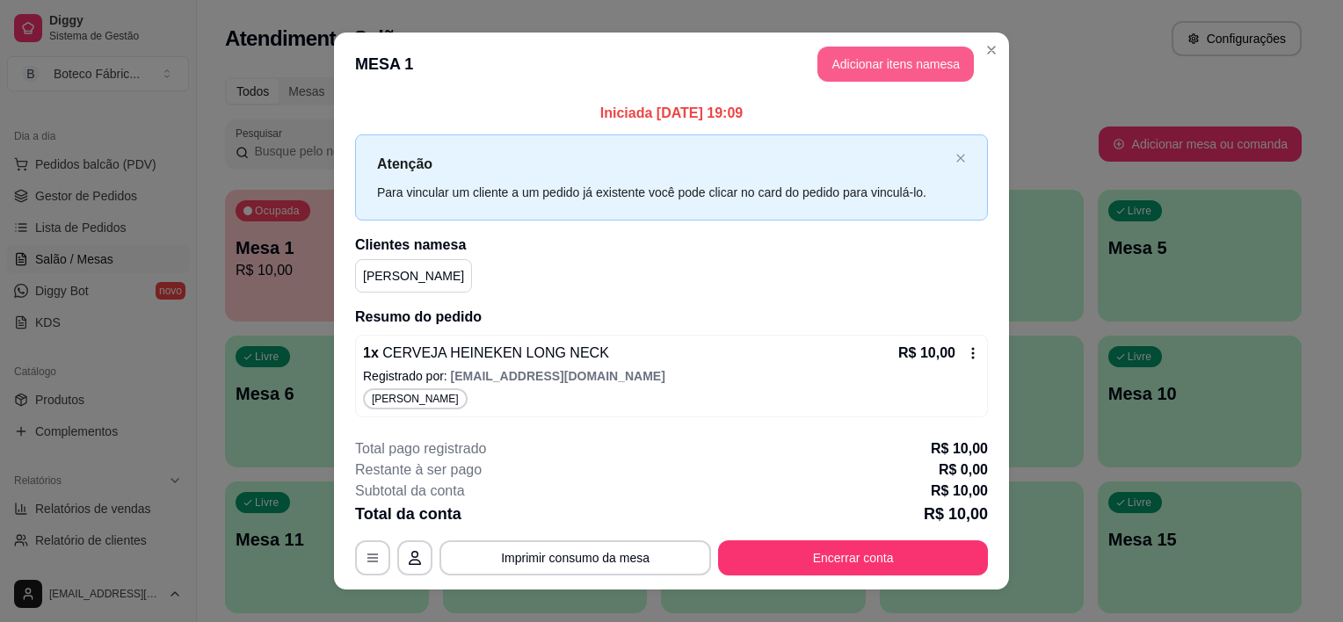
click at [873, 64] on button "Adicionar itens na mesa" at bounding box center [895, 64] width 156 height 35
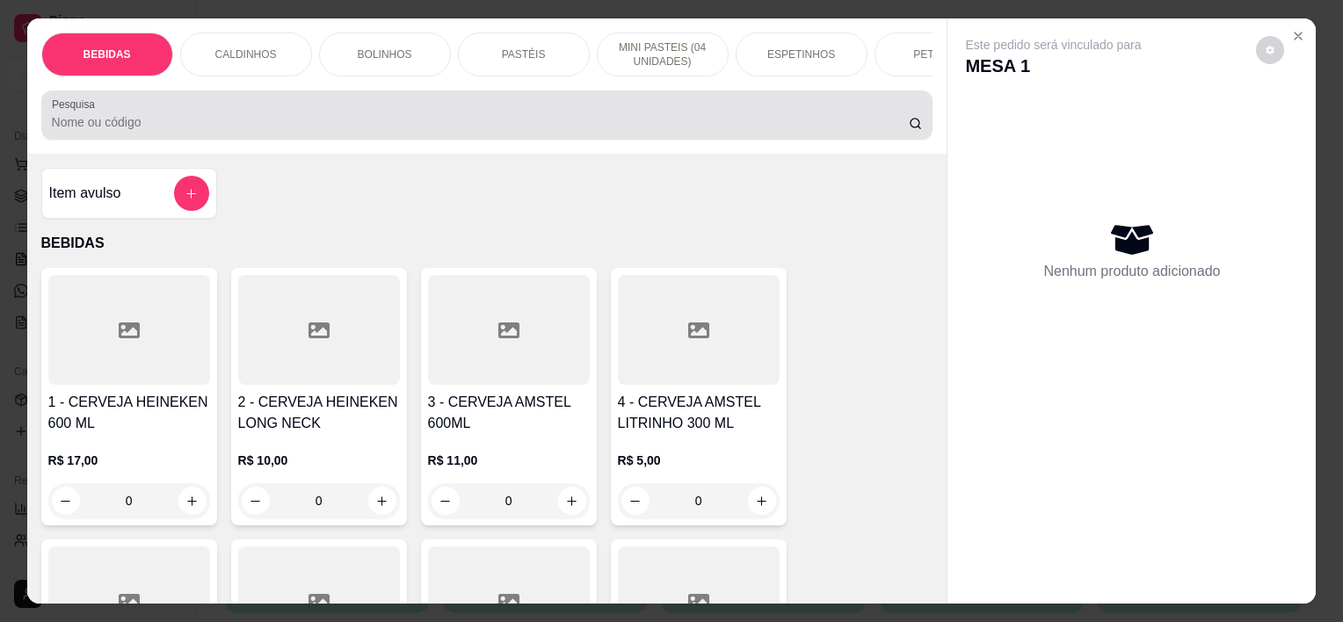
click at [264, 113] on div at bounding box center [487, 115] width 871 height 35
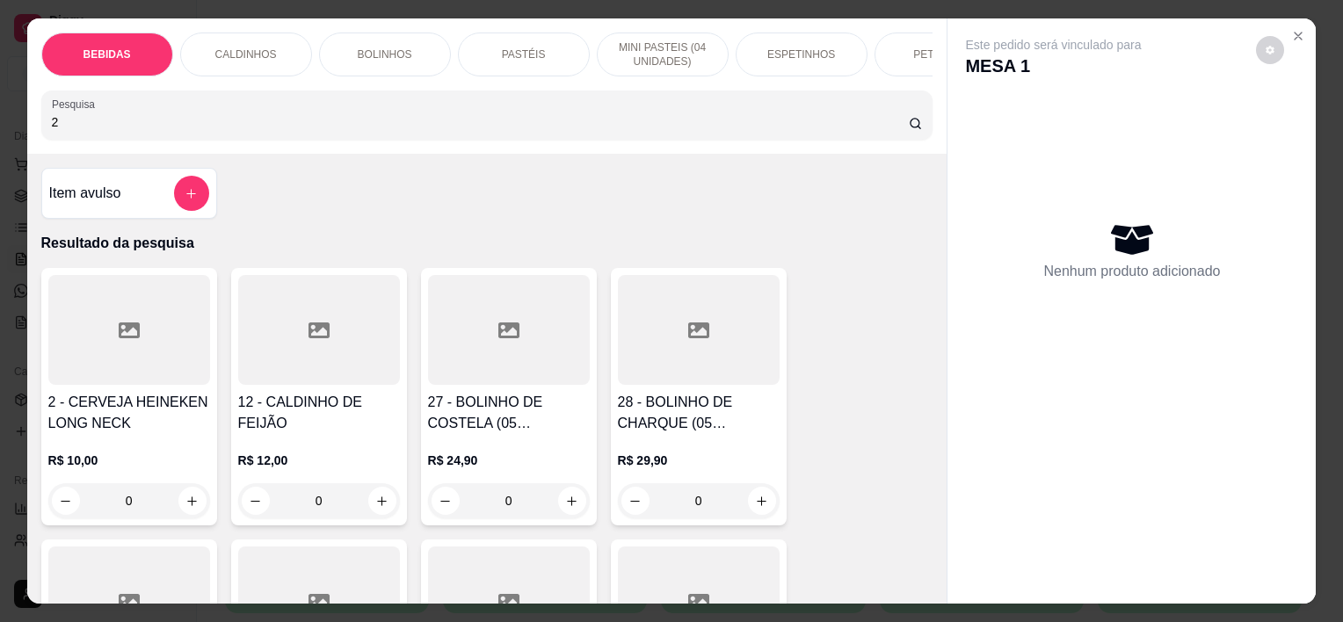
type input "2"
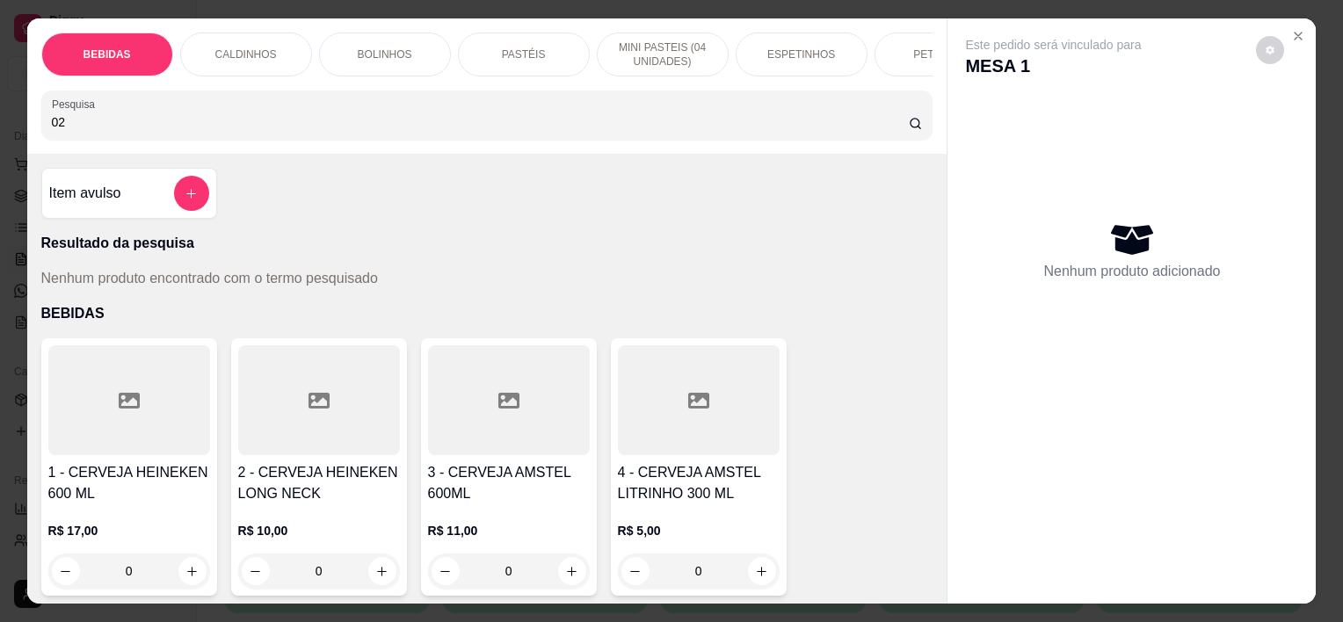
type input "0"
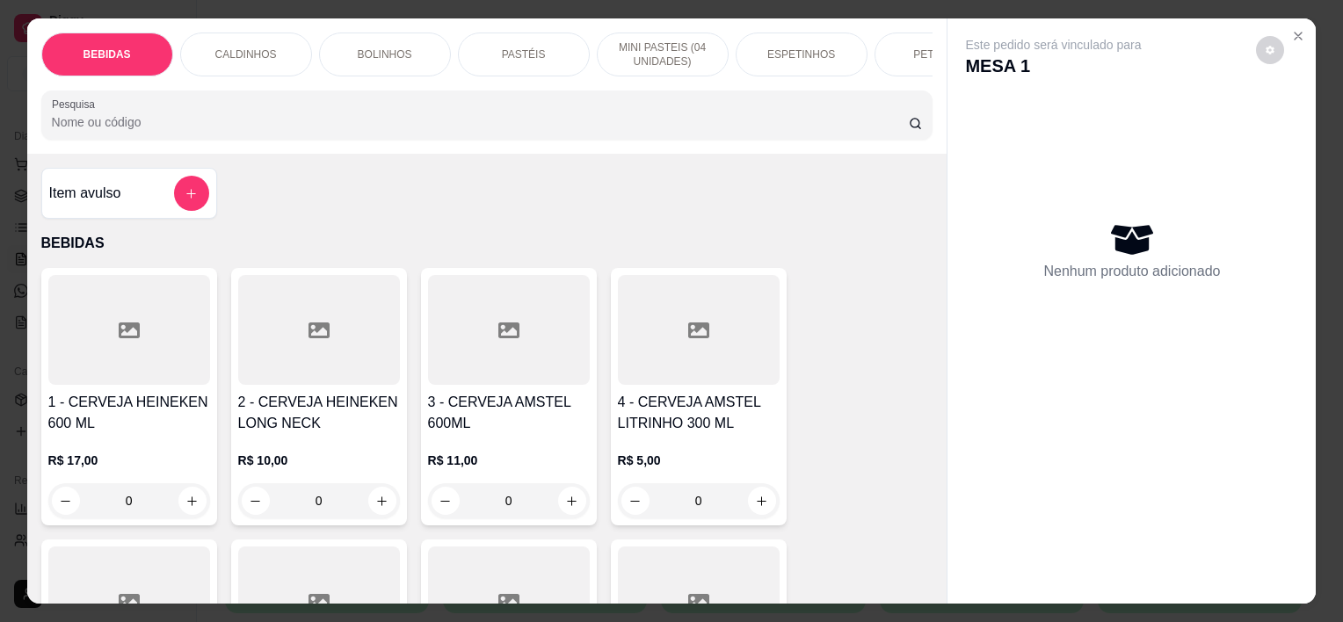
type input "2"
type input "60"
click at [1285, 22] on button "Close" at bounding box center [1298, 36] width 28 height 28
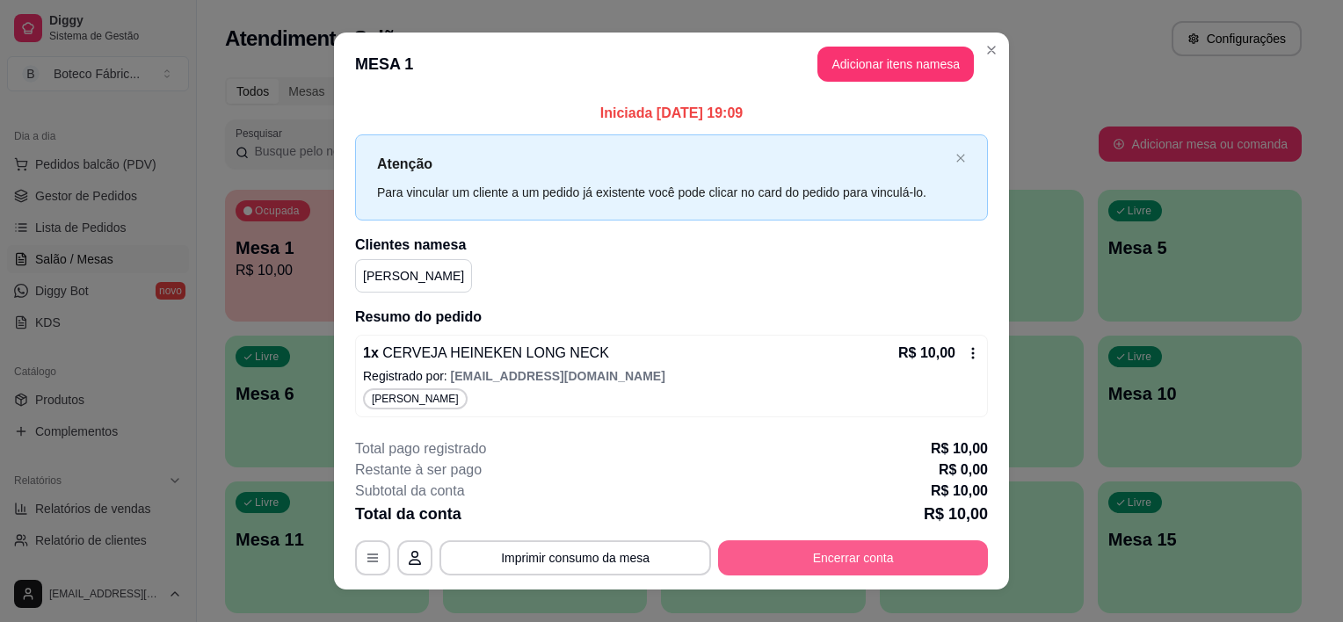
click at [818, 549] on button "Encerrar conta" at bounding box center [853, 557] width 270 height 35
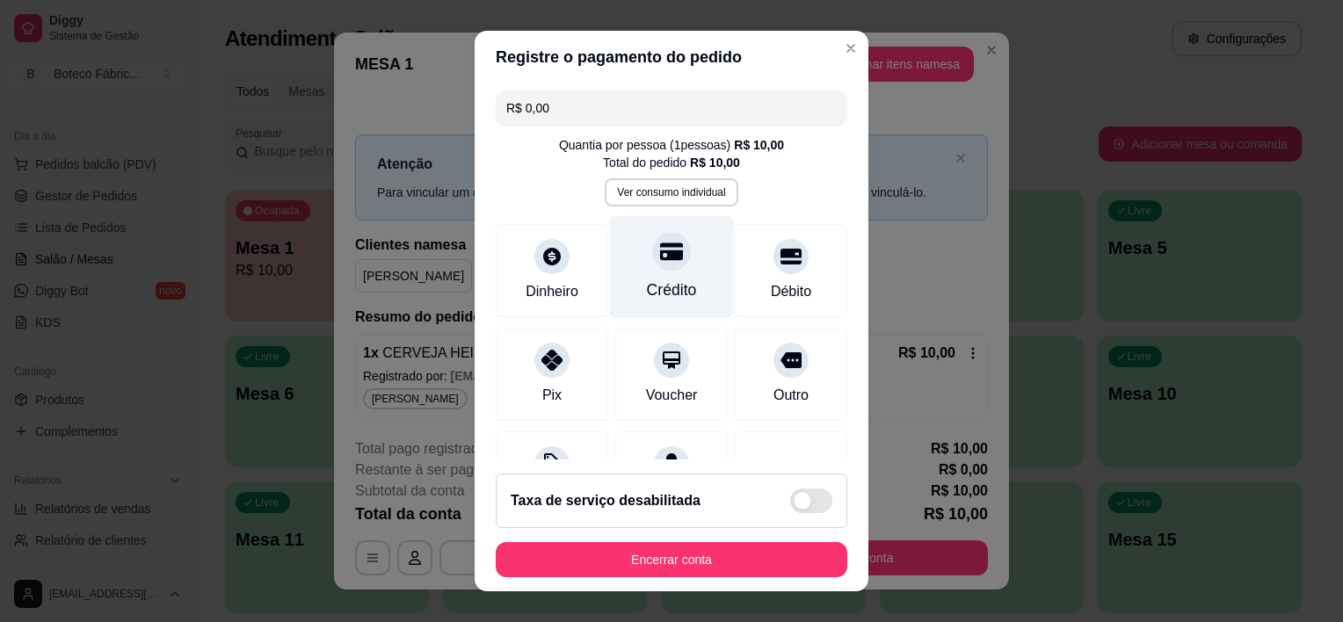
click at [660, 260] on icon at bounding box center [671, 252] width 23 height 23
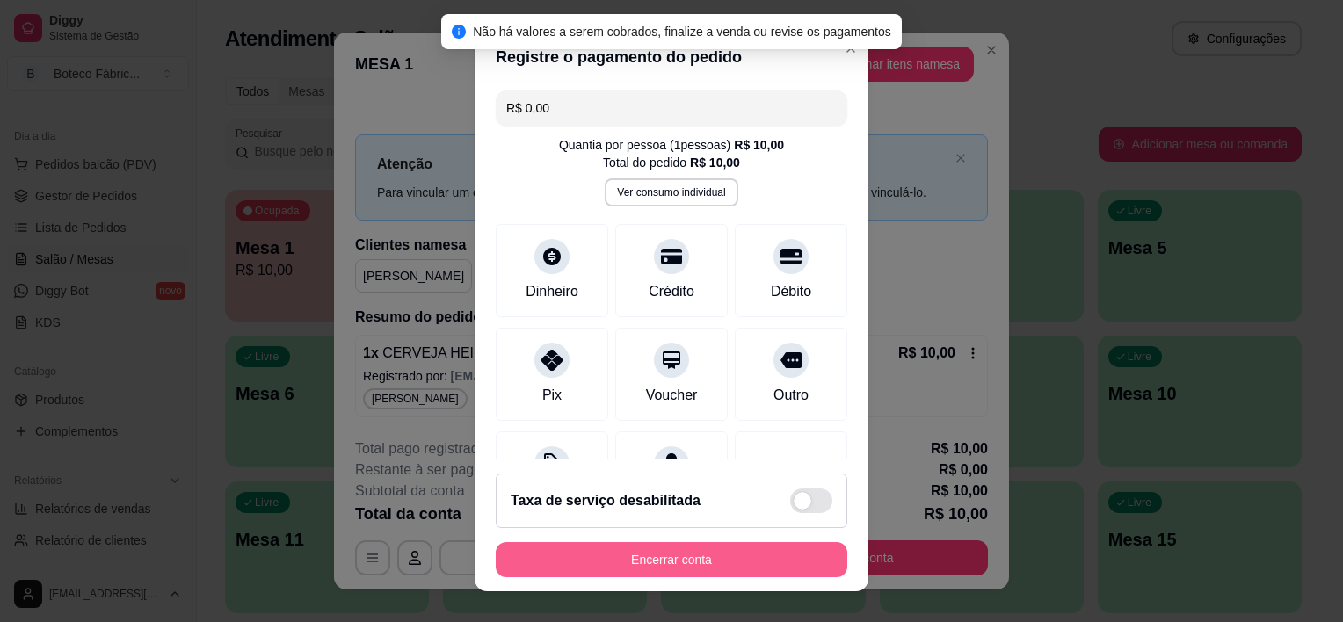
click at [649, 567] on button "Encerrar conta" at bounding box center [672, 559] width 352 height 35
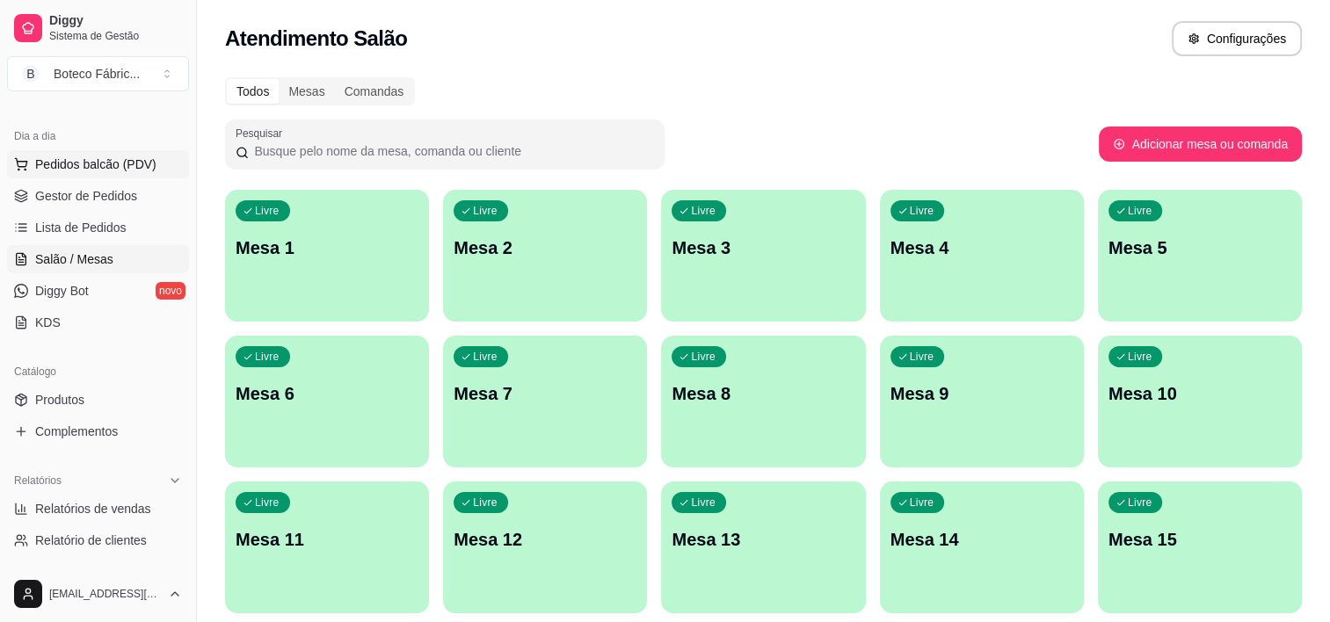
click at [100, 162] on span "Pedidos balcão (PDV)" at bounding box center [95, 165] width 121 height 18
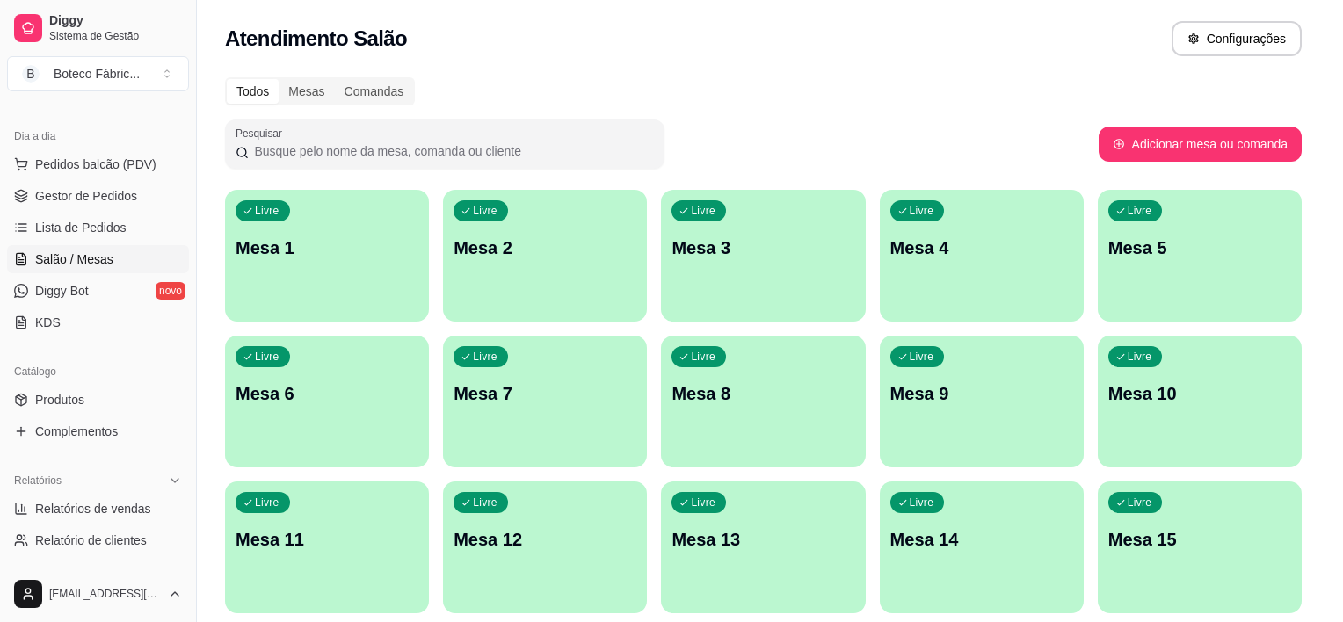
click at [104, 33] on div "BEBIDAS" at bounding box center [107, 55] width 132 height 44
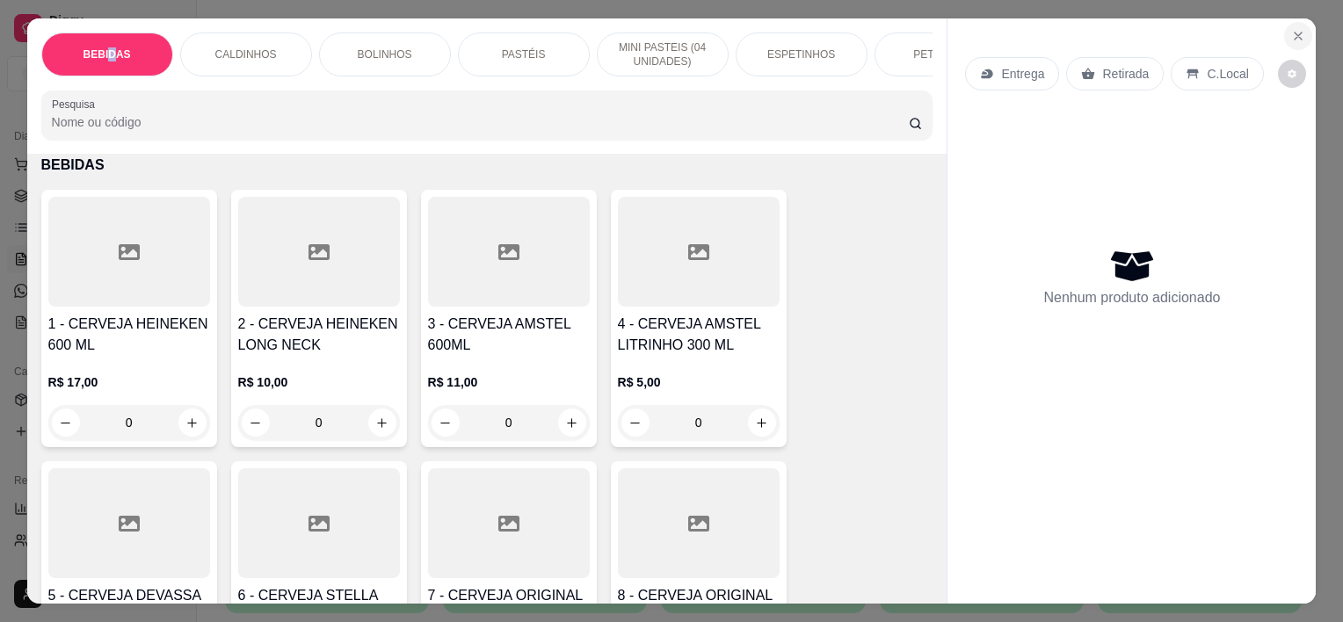
click at [1295, 32] on icon "Close" at bounding box center [1298, 36] width 14 height 14
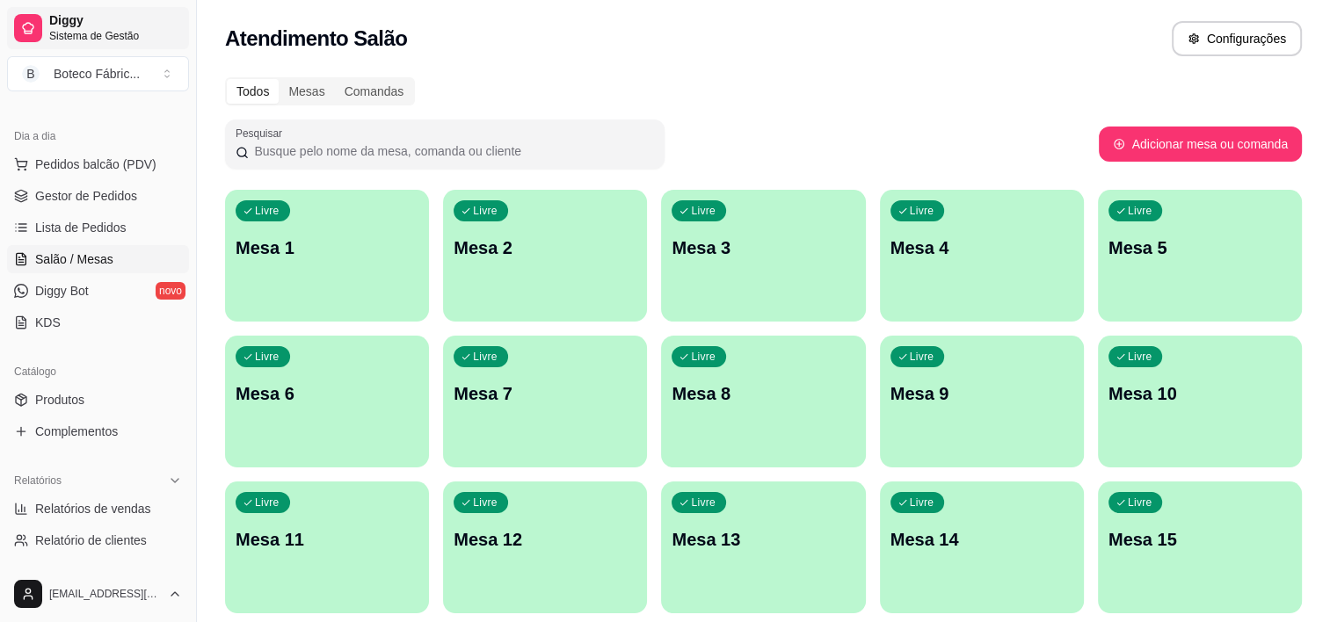
click at [115, 25] on span "Diggy" at bounding box center [115, 21] width 133 height 16
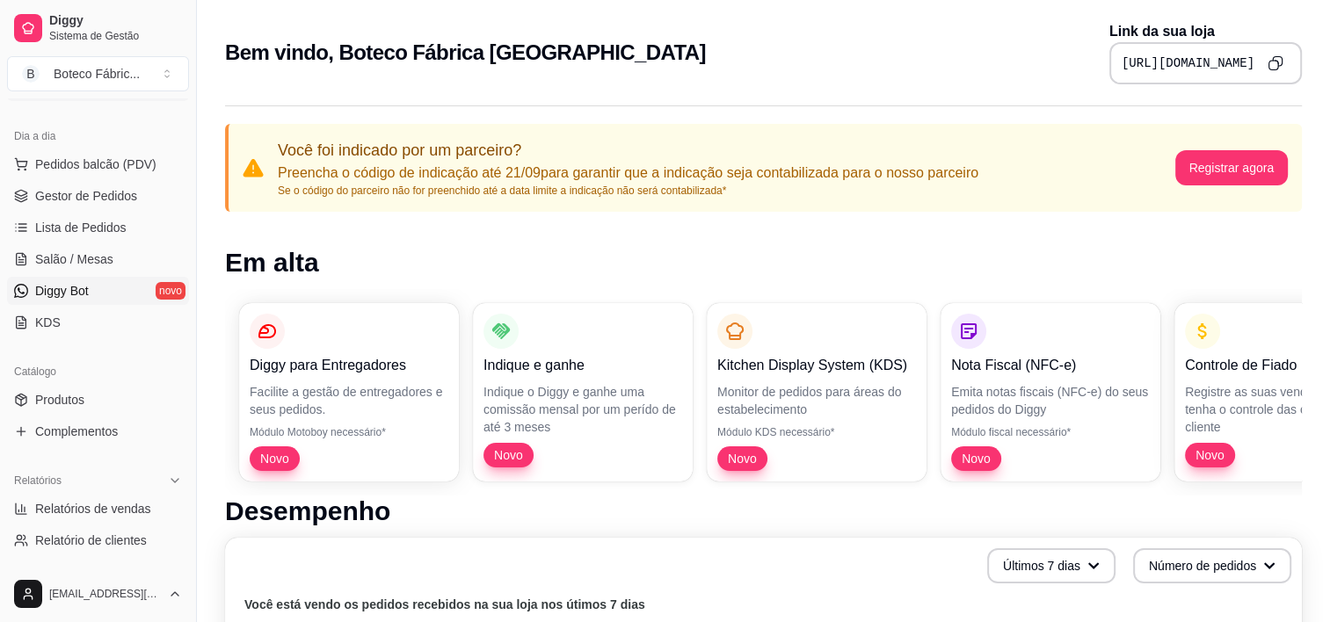
scroll to position [88, 0]
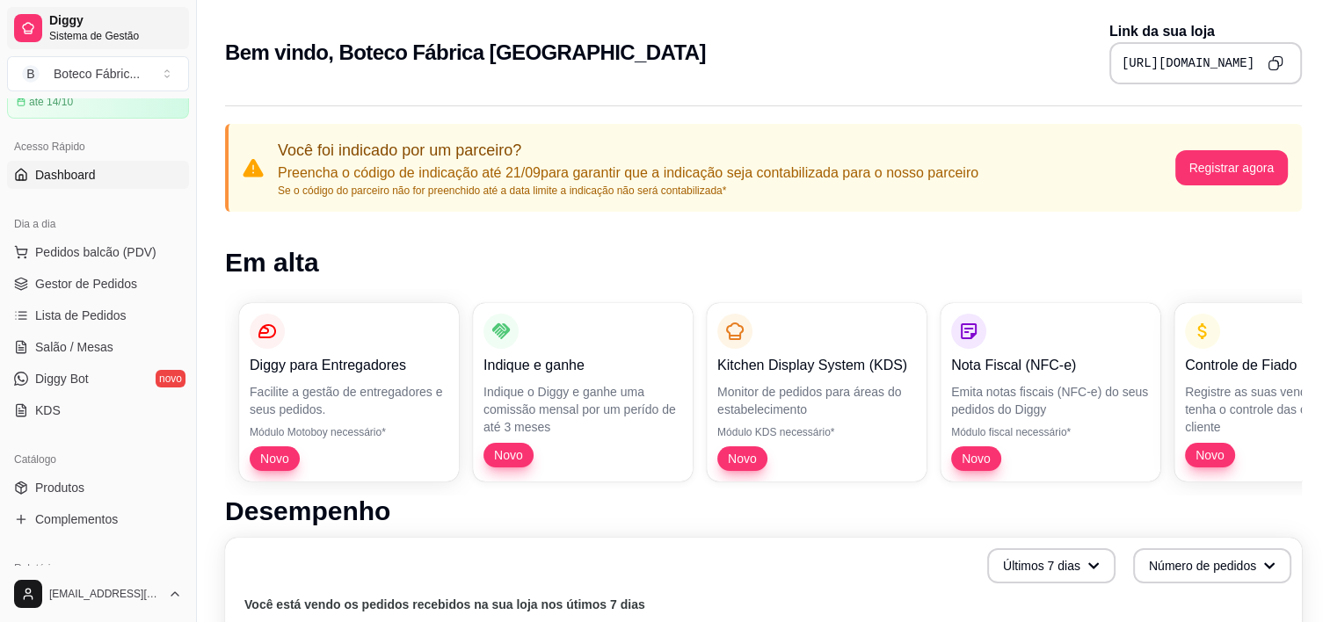
click at [74, 31] on span "Sistema de Gestão" at bounding box center [115, 36] width 133 height 14
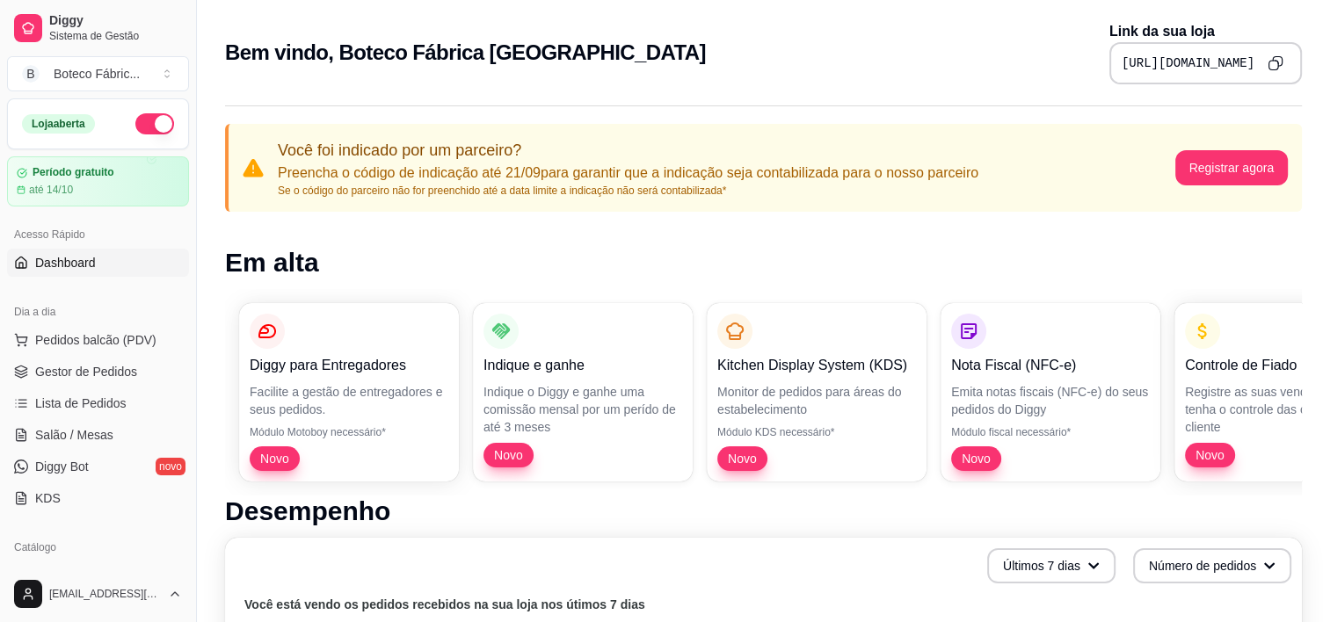
click at [1271, 62] on icon "Copy to clipboard" at bounding box center [1275, 63] width 16 height 16
